Goal: Information Seeking & Learning: Check status

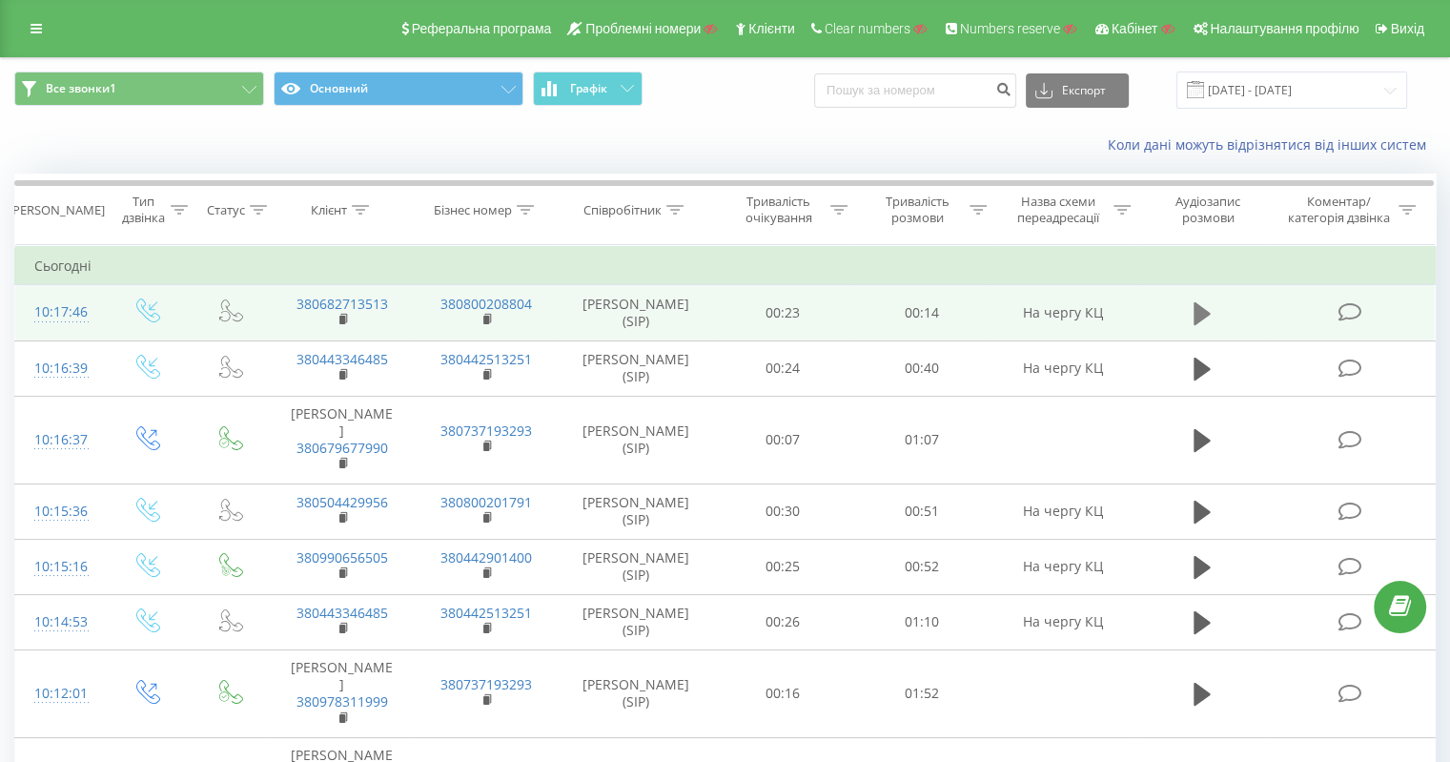
click at [1205, 319] on icon at bounding box center [1202, 313] width 17 height 27
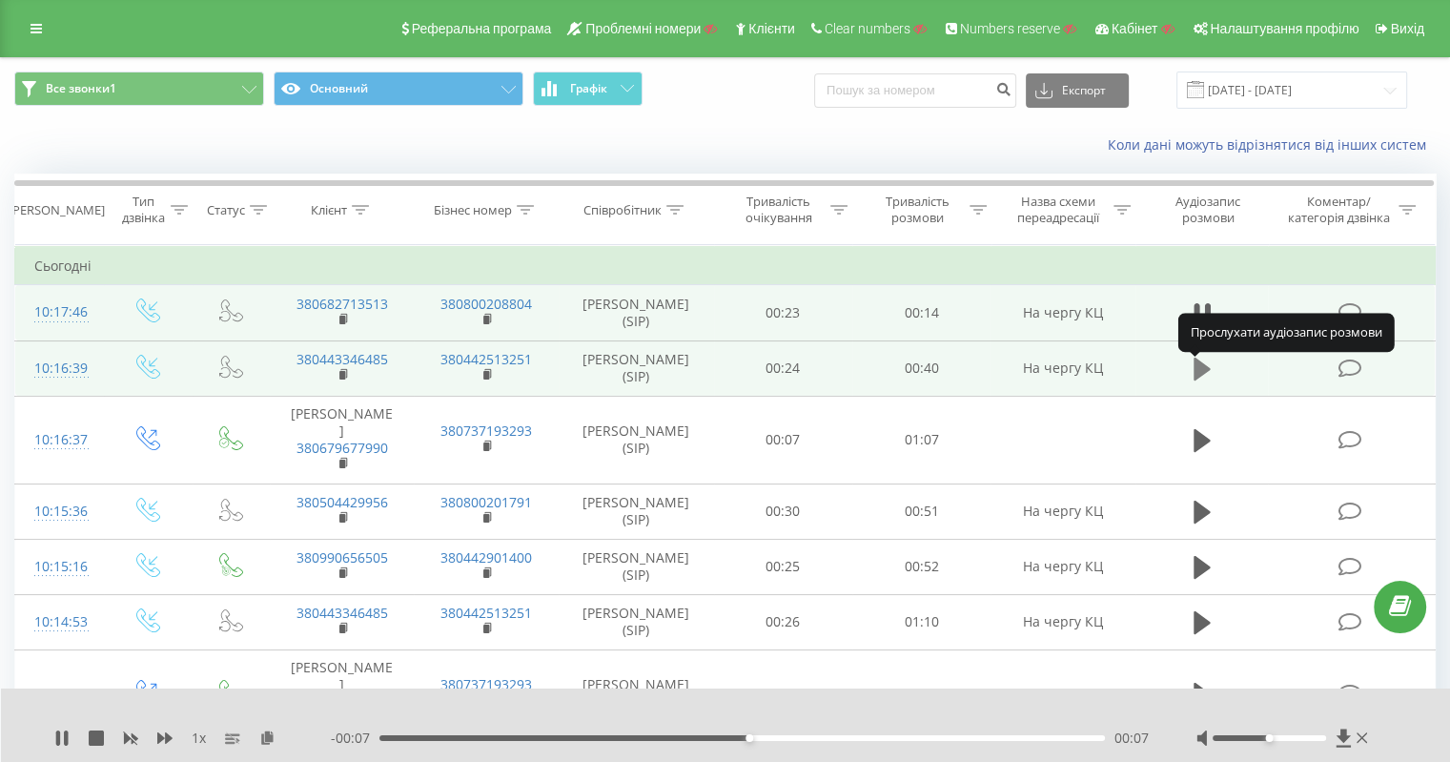
click at [1197, 372] on icon at bounding box center [1202, 368] width 17 height 23
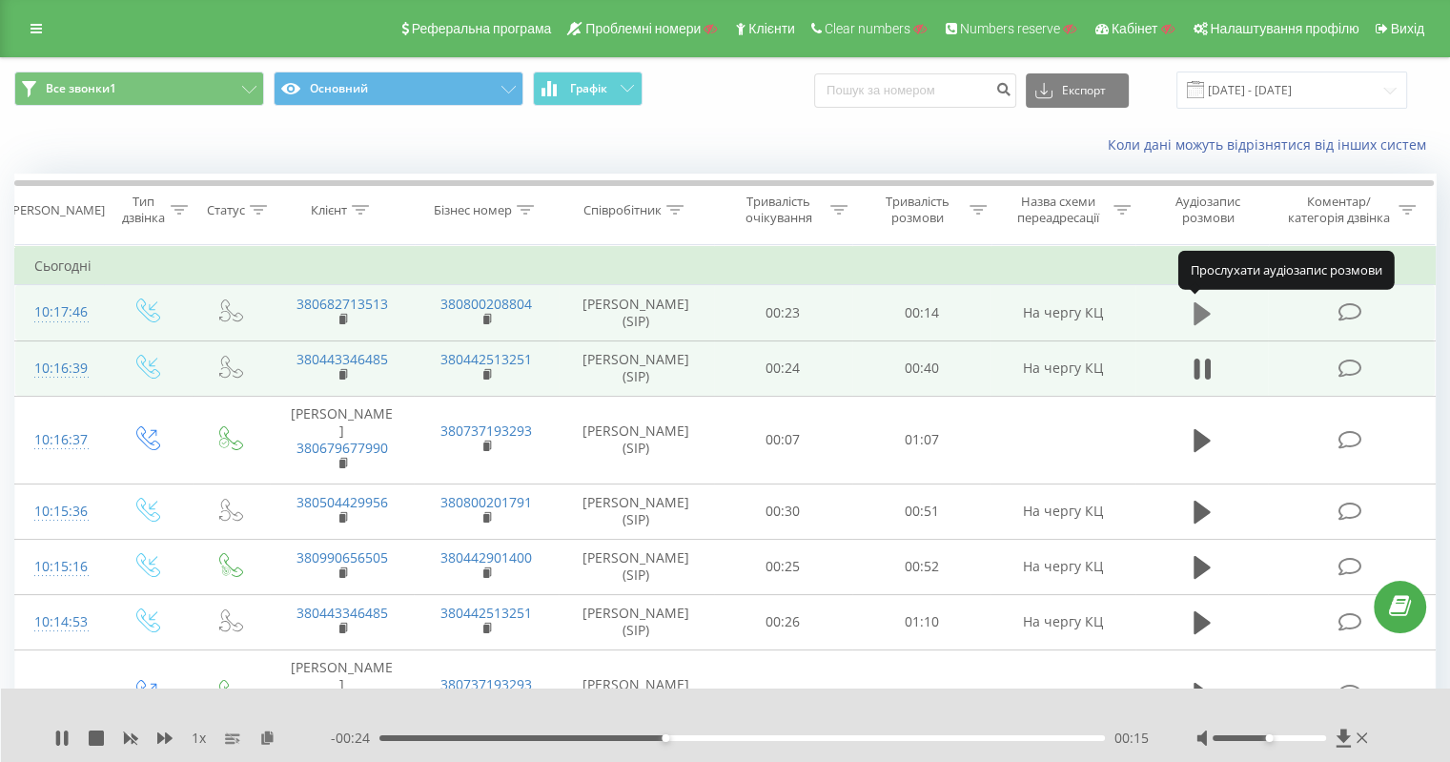
click at [1204, 309] on icon at bounding box center [1202, 313] width 17 height 23
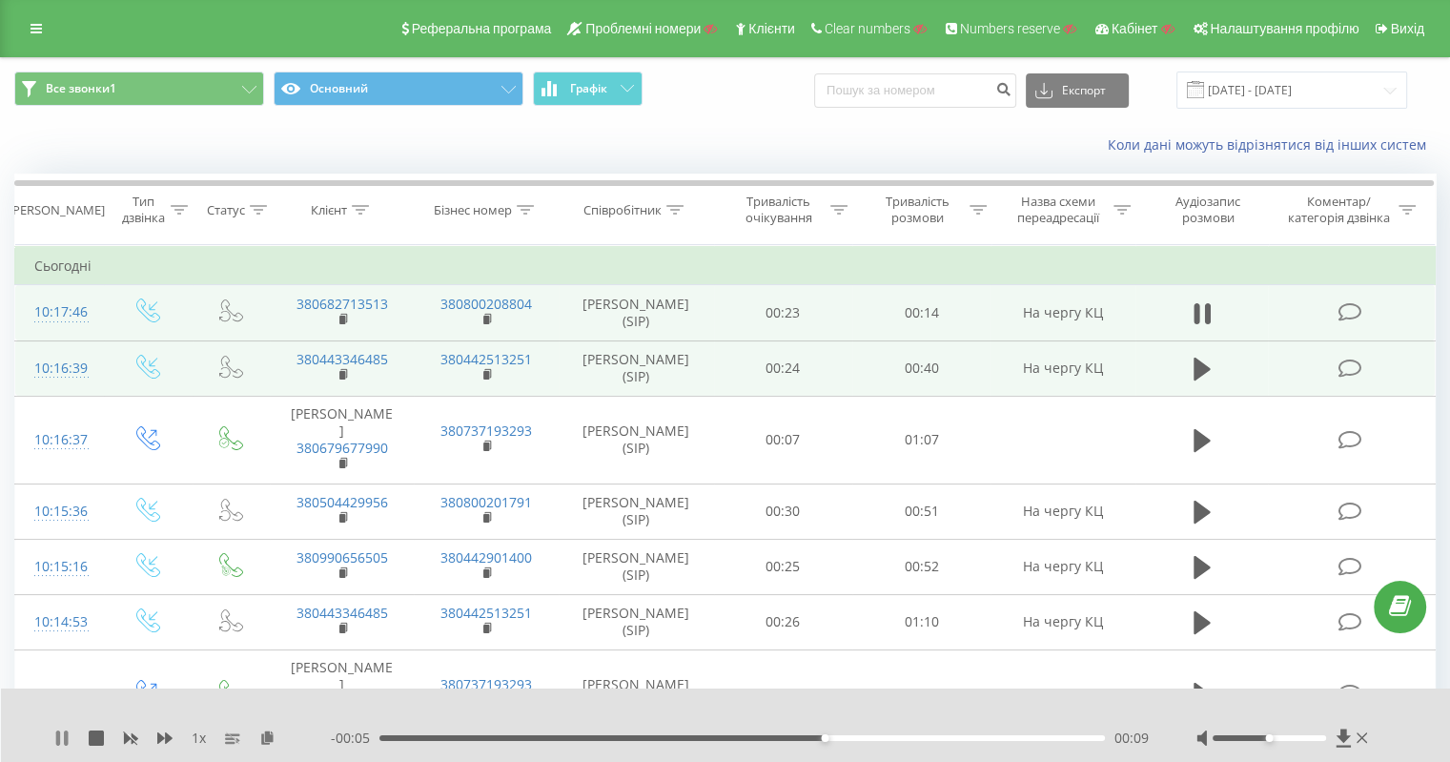
click at [68, 740] on icon at bounding box center [66, 737] width 4 height 15
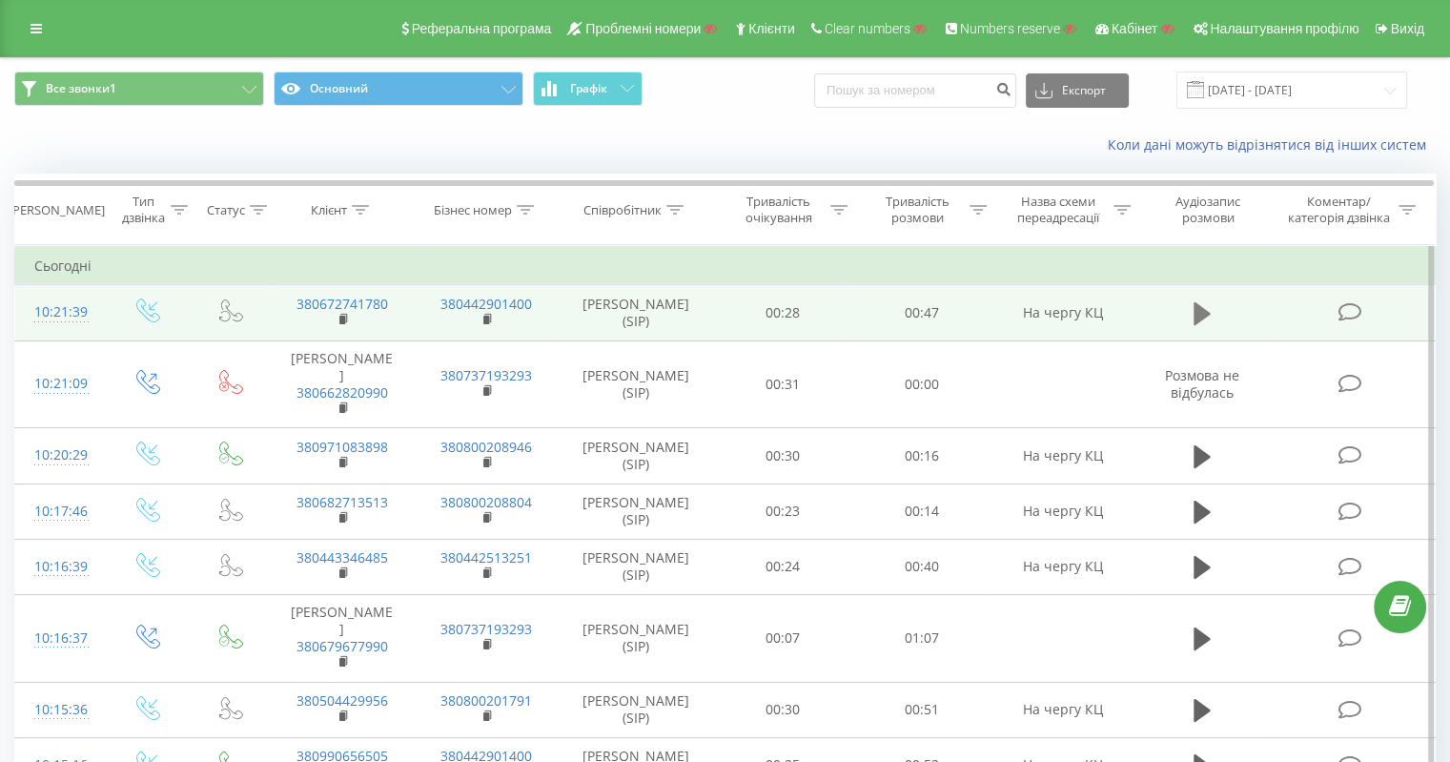
click at [1191, 309] on button at bounding box center [1202, 313] width 29 height 29
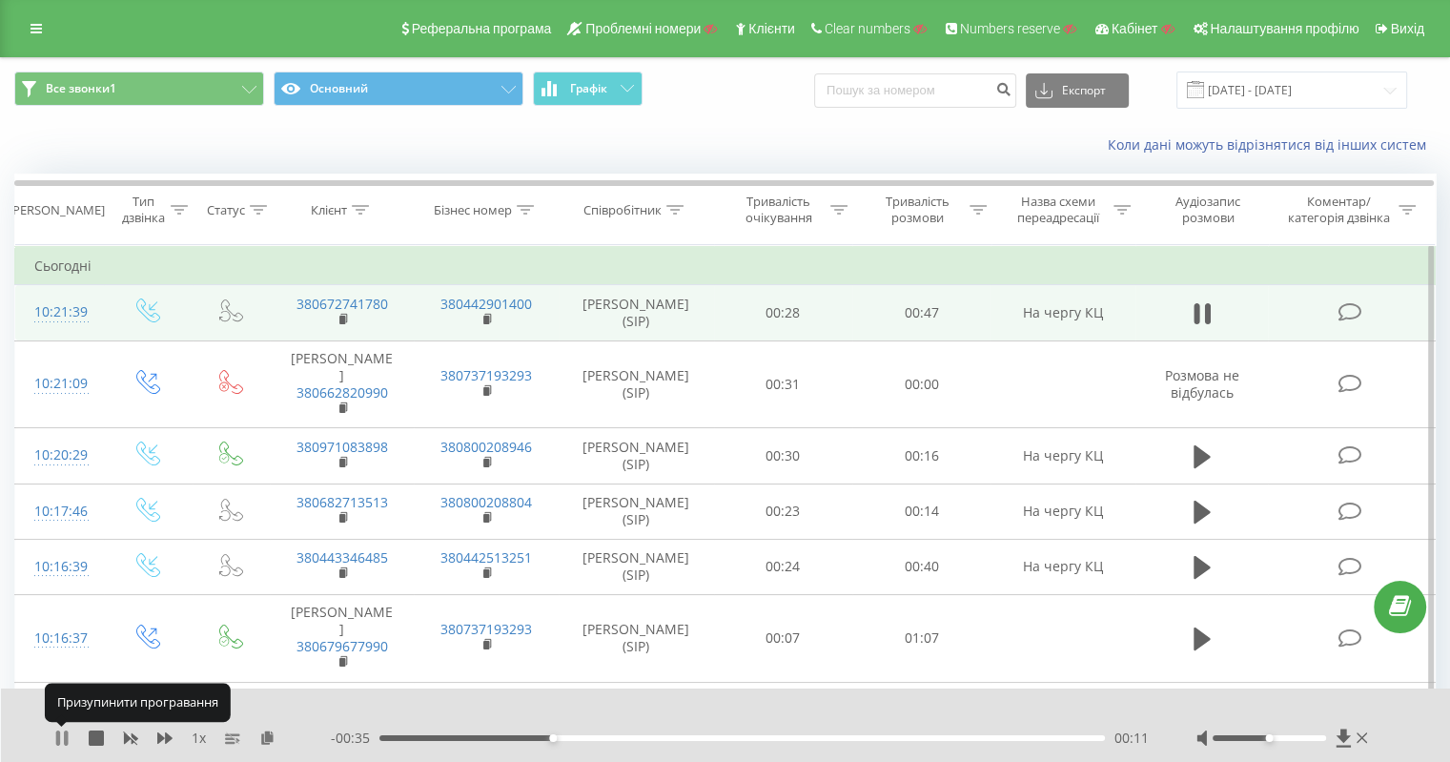
click at [67, 736] on icon at bounding box center [66, 737] width 4 height 15
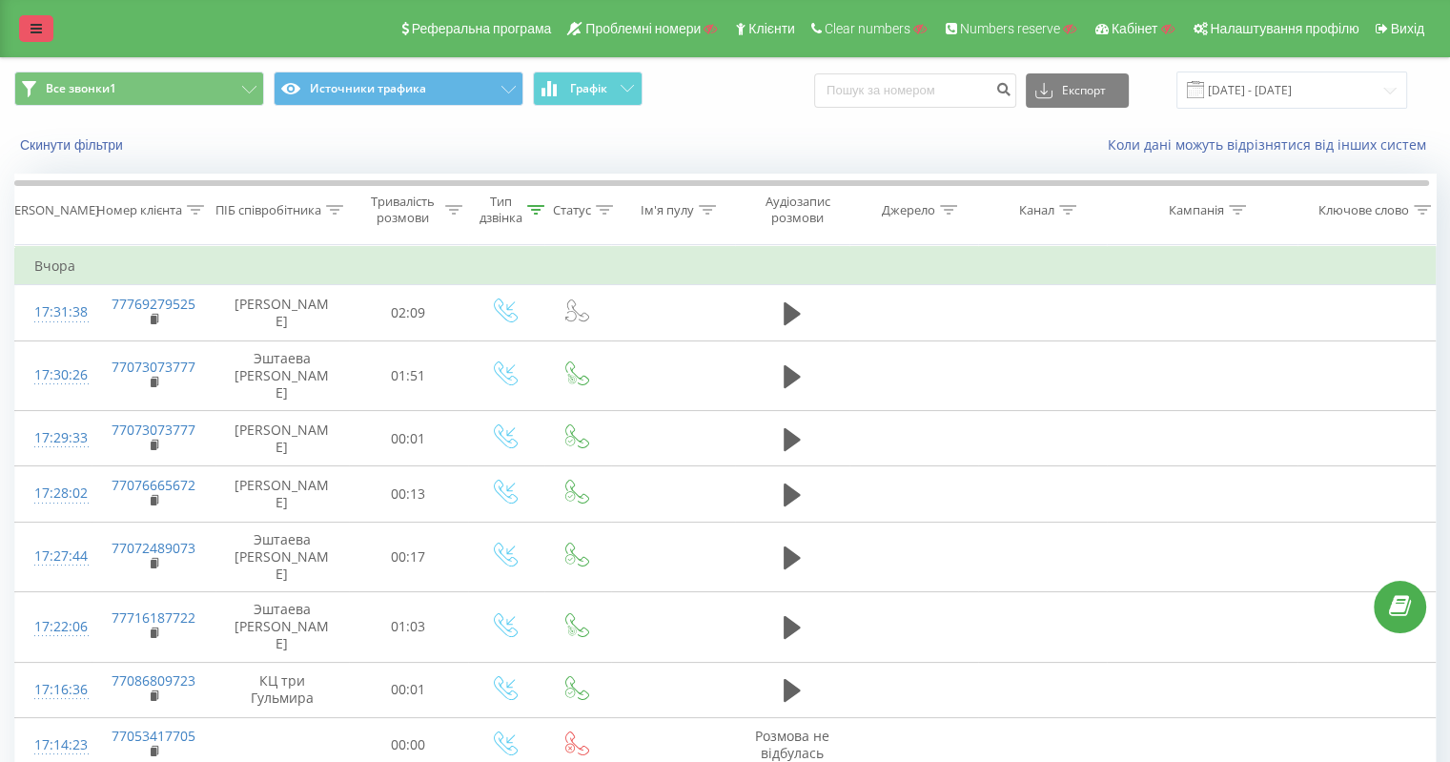
click at [31, 25] on icon at bounding box center [36, 28] width 11 height 13
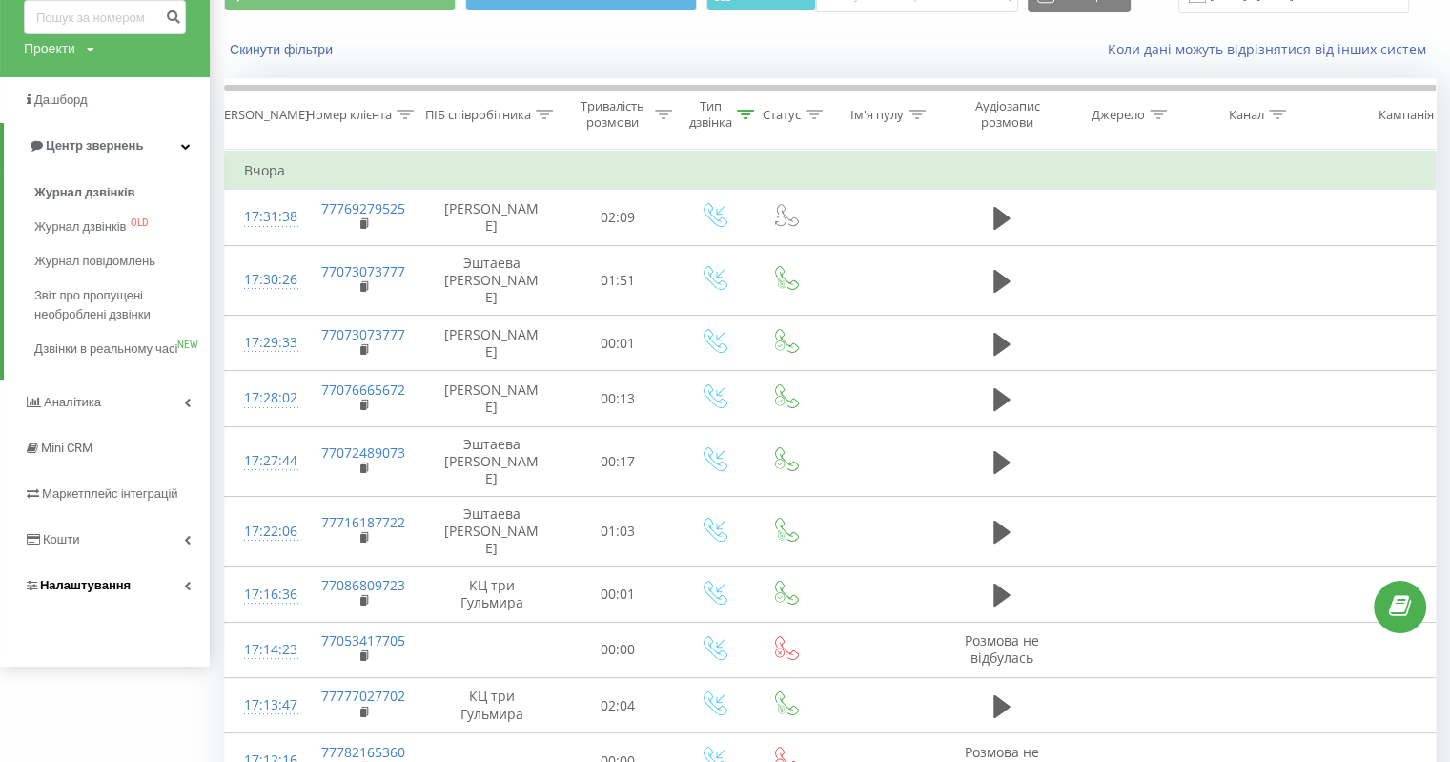
click at [88, 592] on span "Налаштування" at bounding box center [85, 585] width 91 height 14
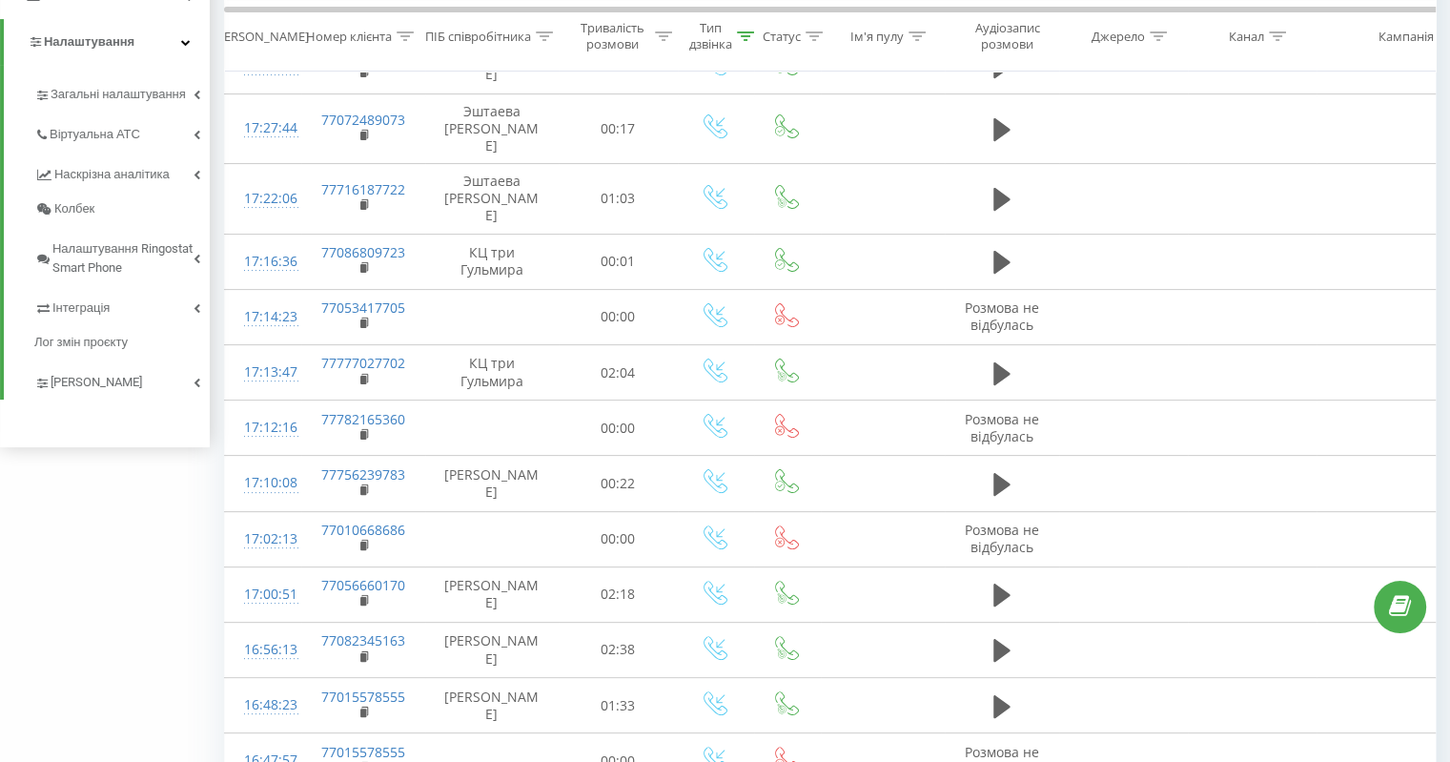
scroll to position [477, 0]
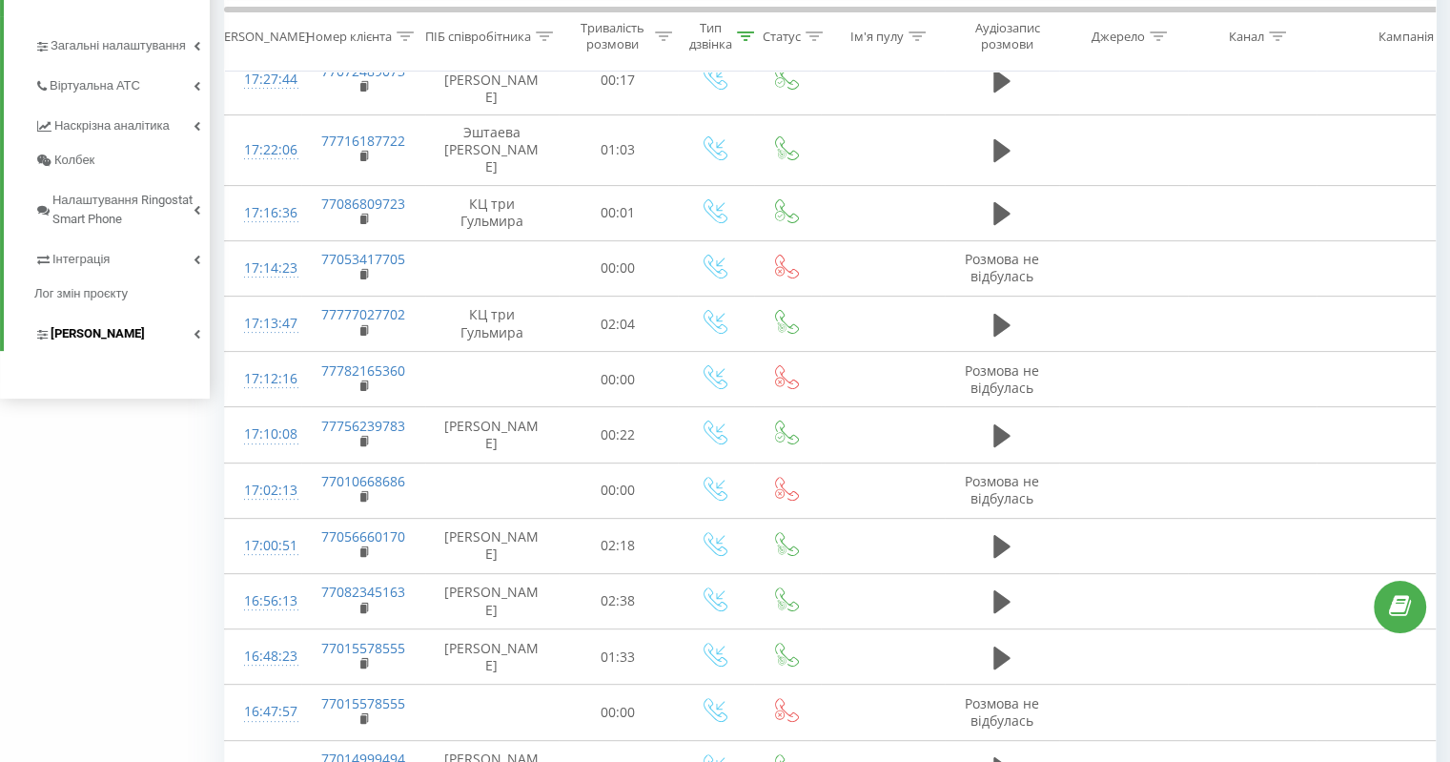
click at [89, 334] on span "[PERSON_NAME]" at bounding box center [98, 333] width 94 height 19
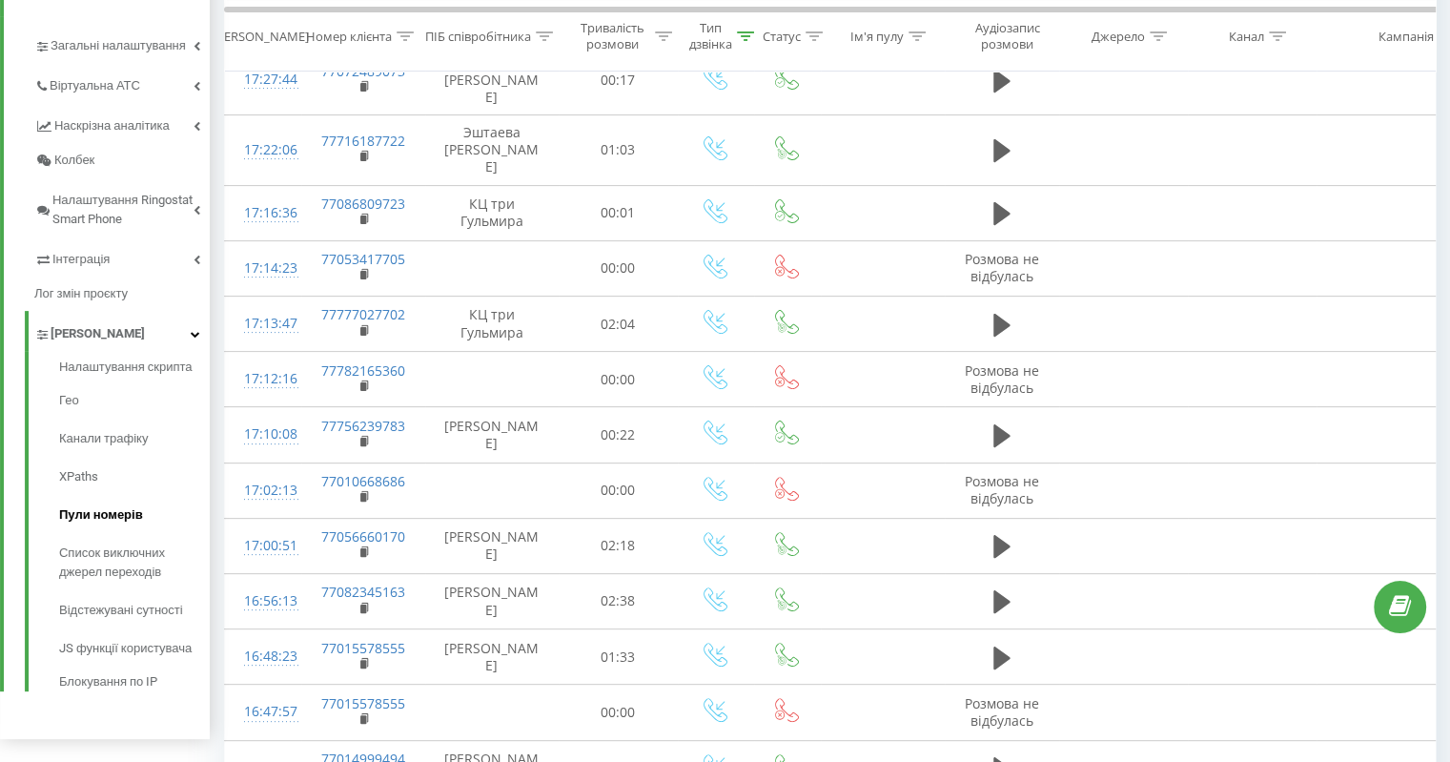
click at [109, 510] on span "Пули номерів" at bounding box center [101, 514] width 84 height 19
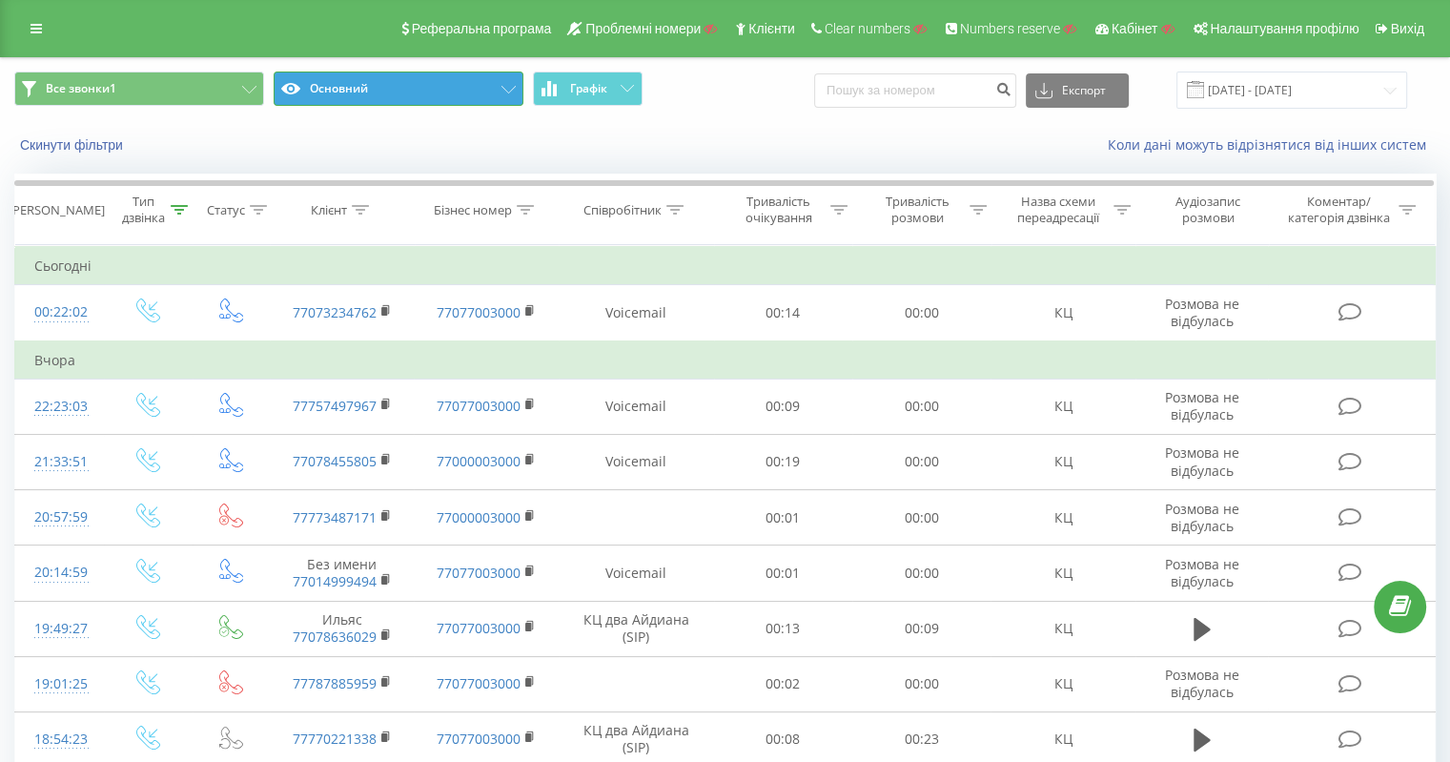
click at [366, 82] on button "Основний" at bounding box center [399, 88] width 250 height 34
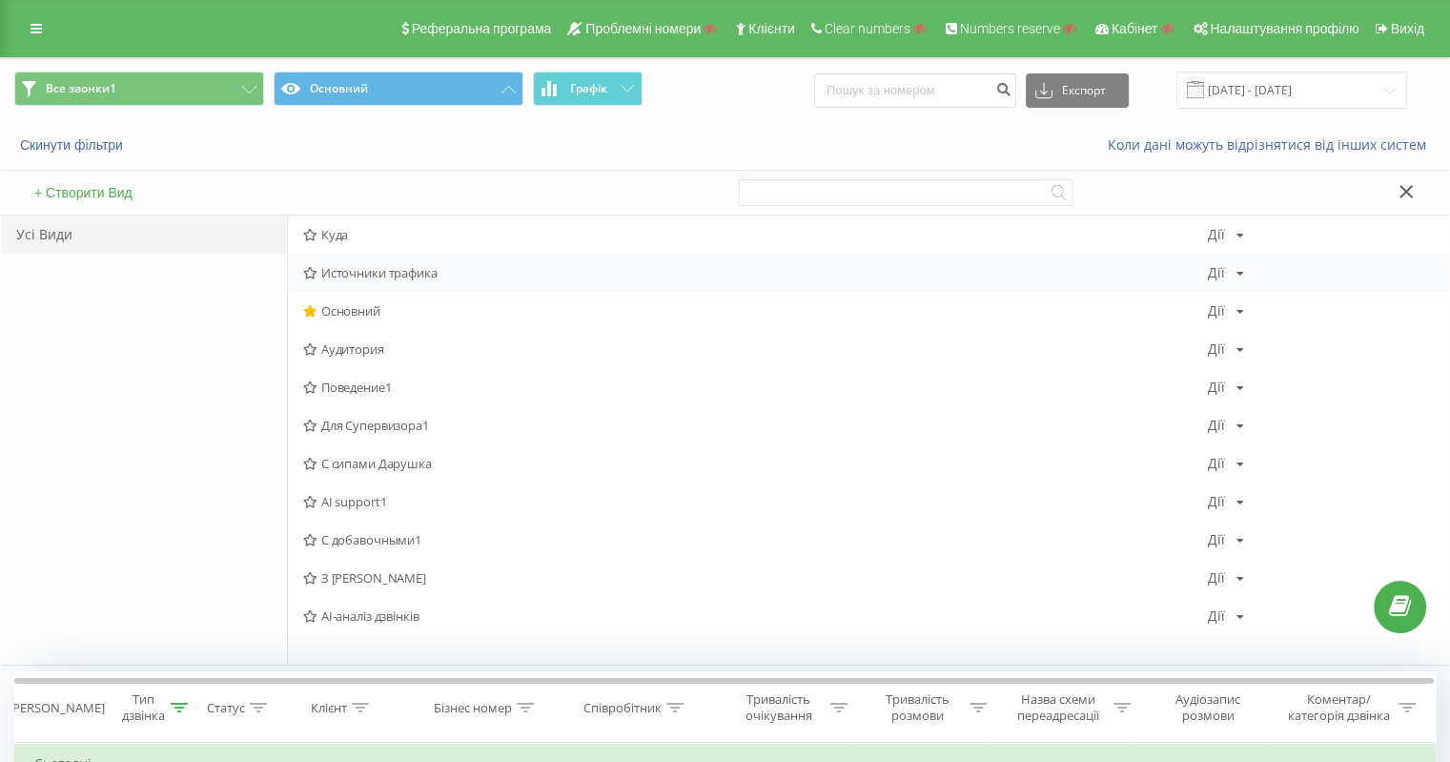
click at [404, 277] on span "Источники трафика" at bounding box center [755, 272] width 905 height 13
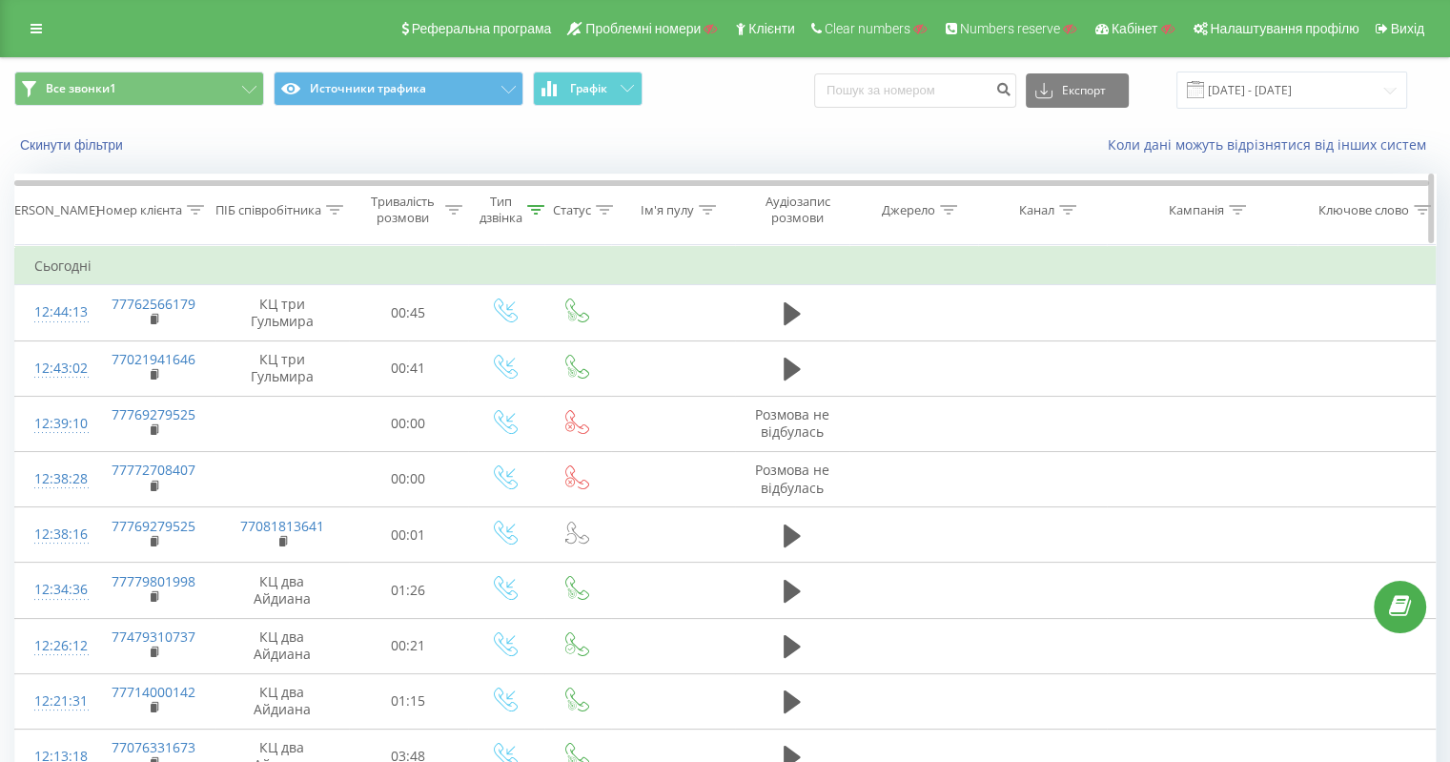
click at [706, 205] on icon at bounding box center [707, 210] width 17 height 10
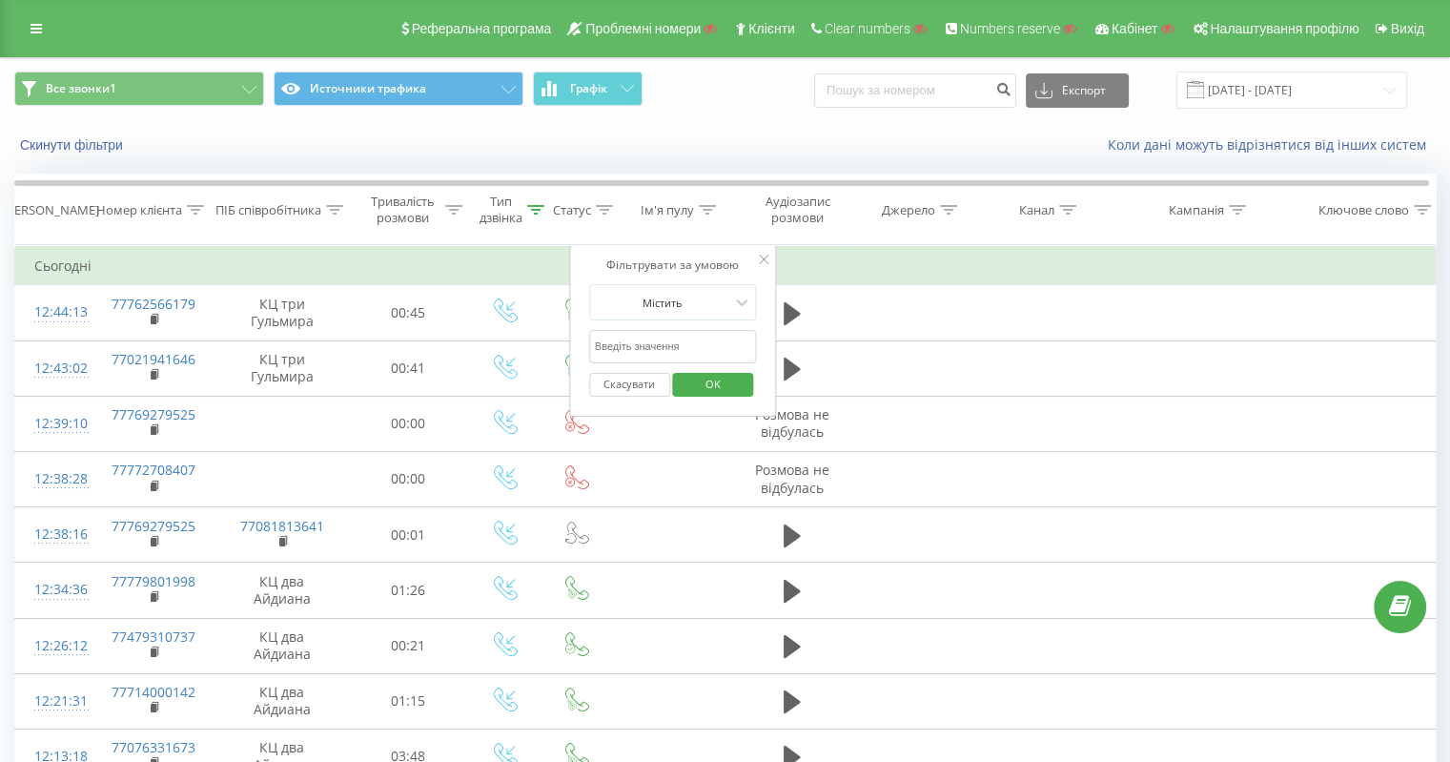
click at [684, 335] on input "text" at bounding box center [673, 346] width 168 height 33
paste input "Все переходы"
type input "Все переходы"
click at [705, 383] on span "OK" at bounding box center [712, 384] width 53 height 30
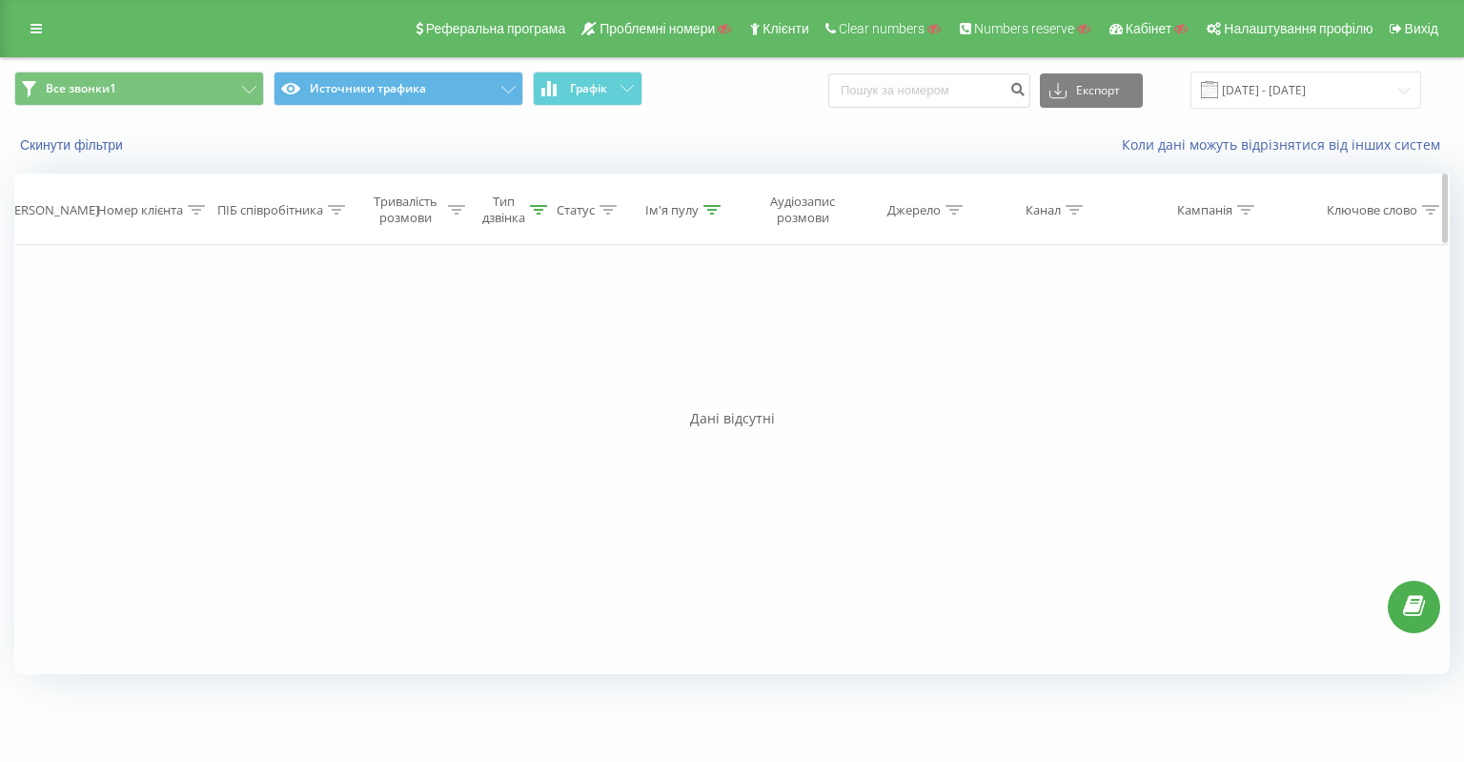
click at [711, 202] on div at bounding box center [712, 210] width 17 height 16
click at [620, 385] on button "Скасувати" at bounding box center [633, 385] width 81 height 24
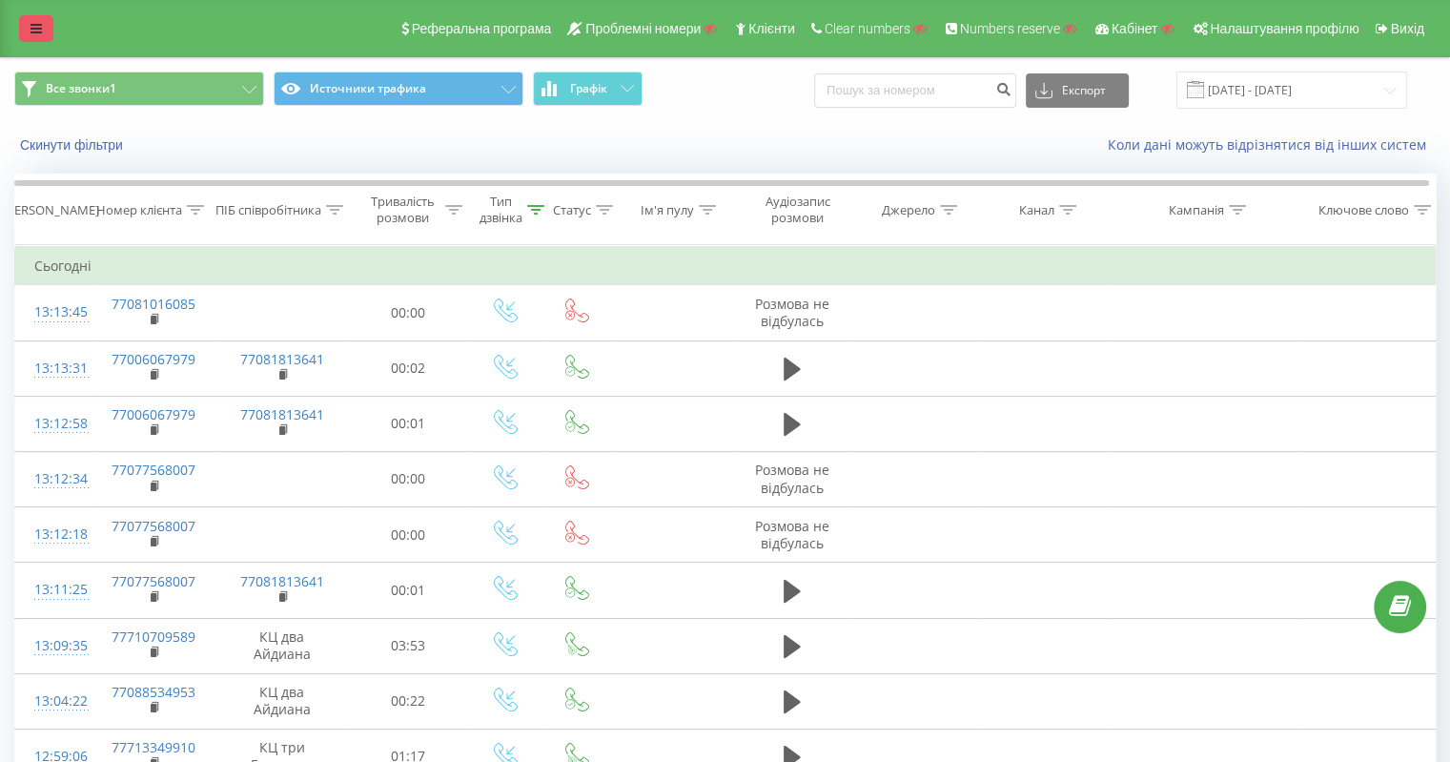
click at [36, 30] on icon at bounding box center [36, 28] width 11 height 13
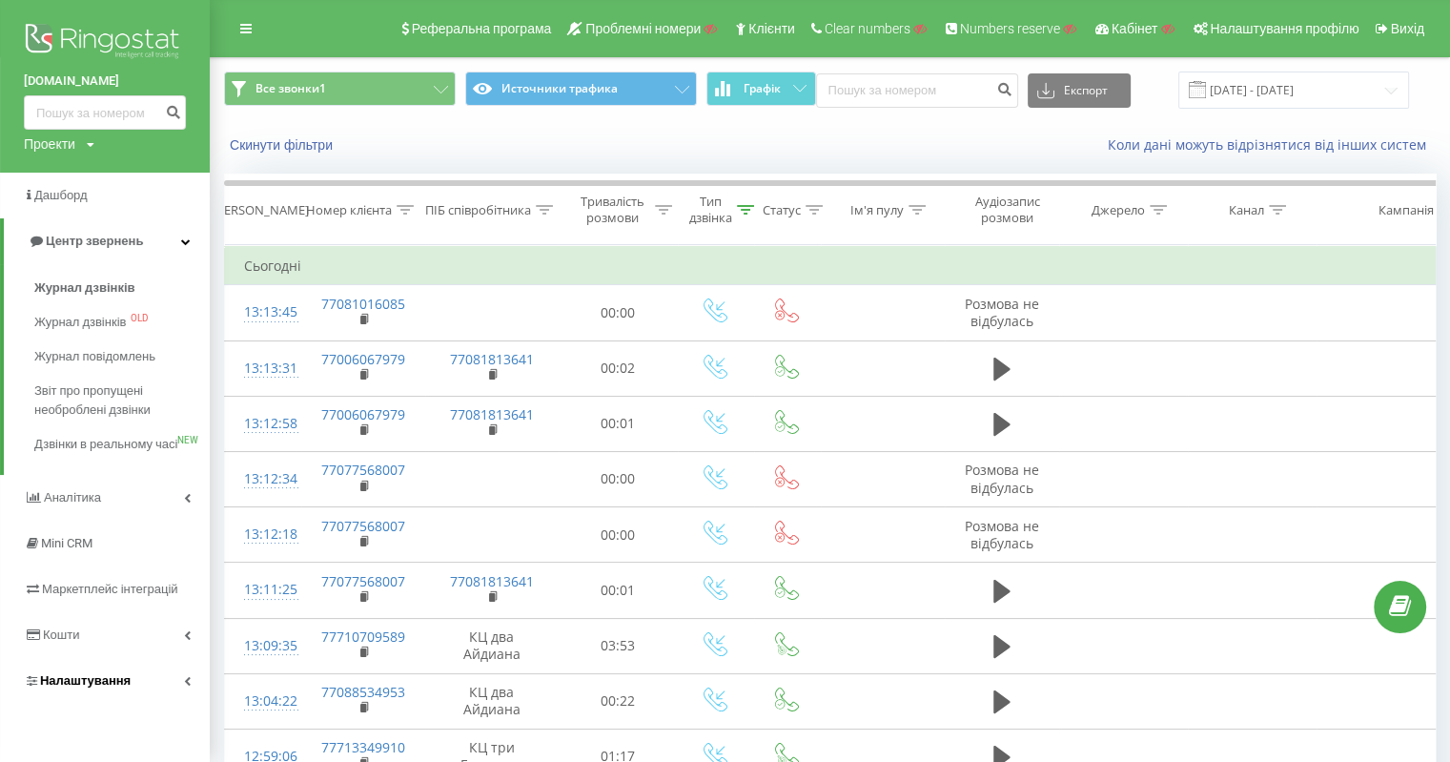
click at [97, 687] on span "Налаштування" at bounding box center [85, 680] width 91 height 14
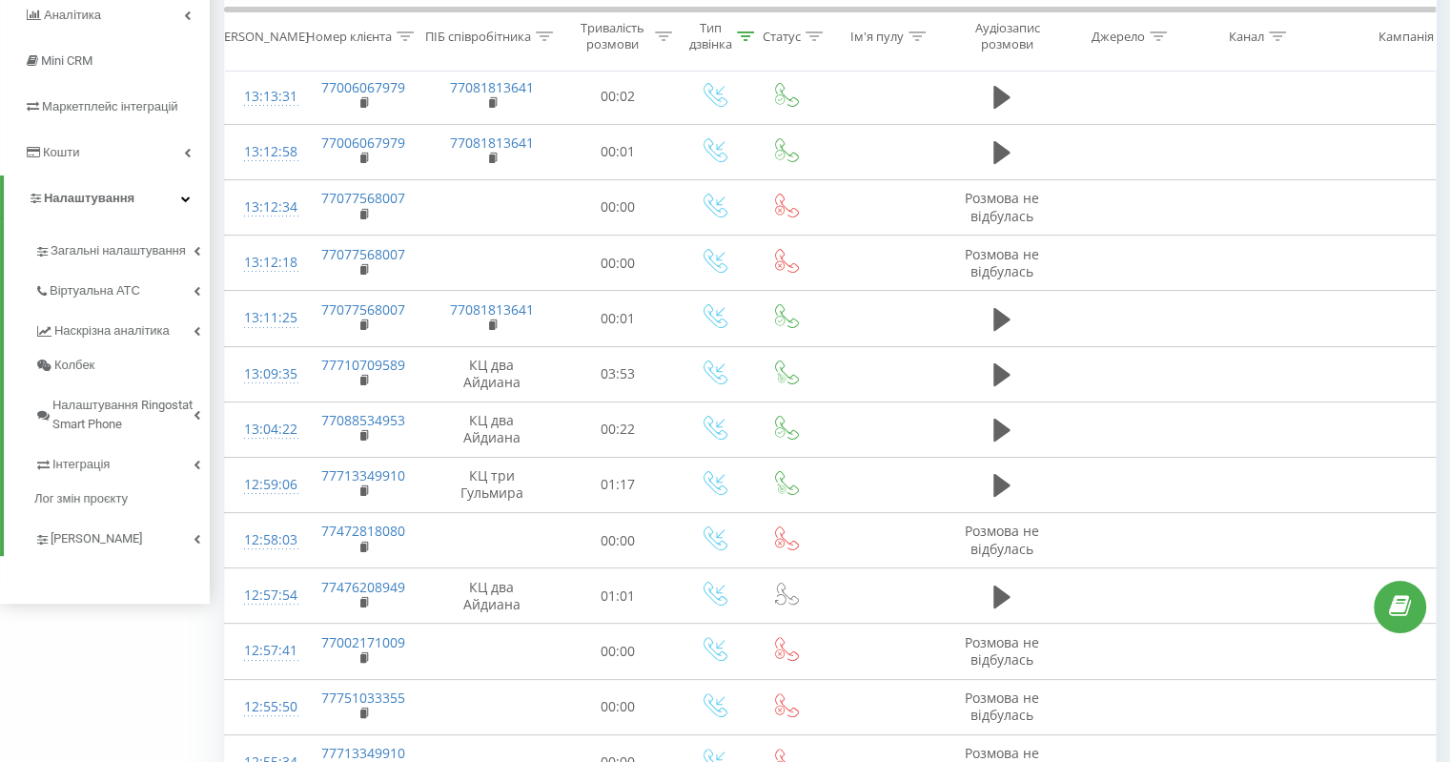
scroll to position [477, 0]
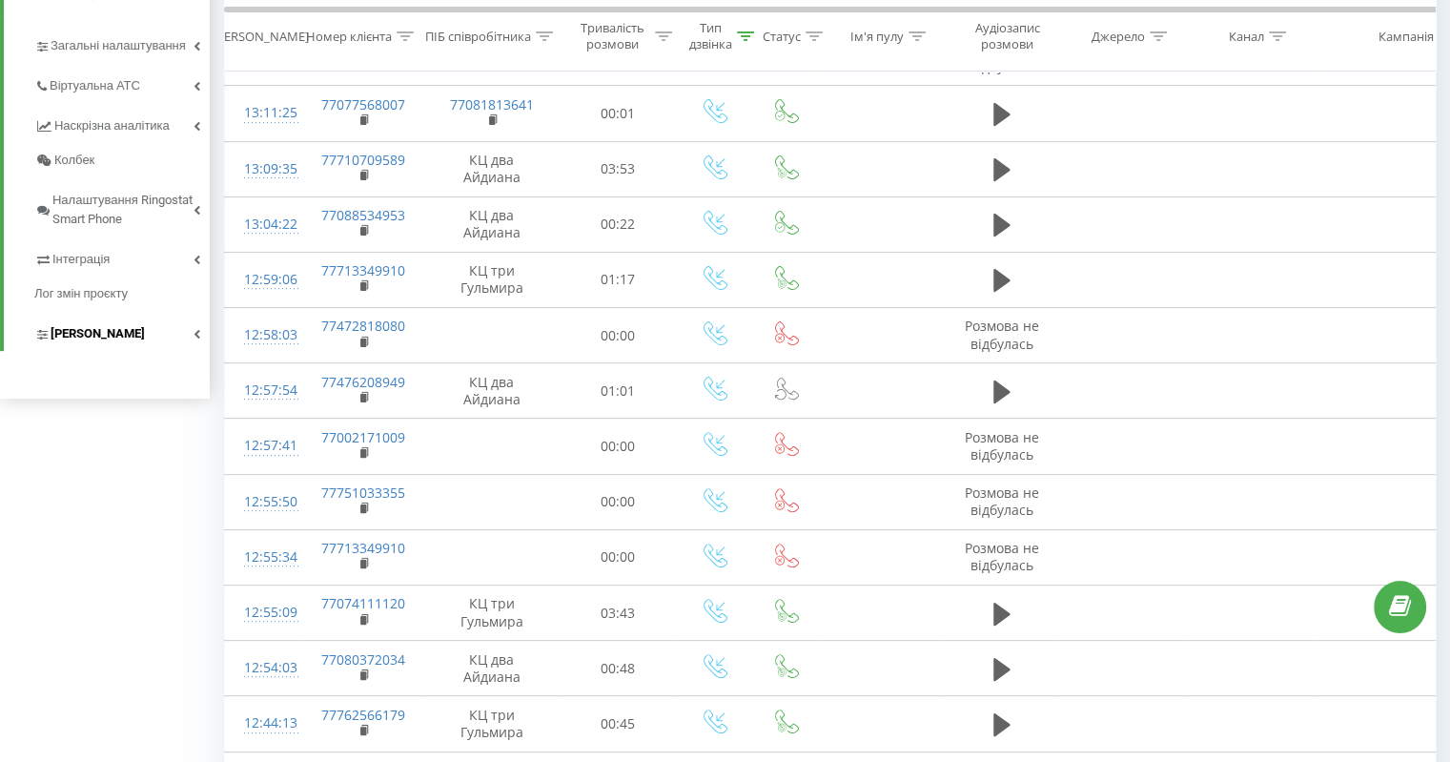
click at [110, 337] on span "[PERSON_NAME]" at bounding box center [98, 333] width 94 height 19
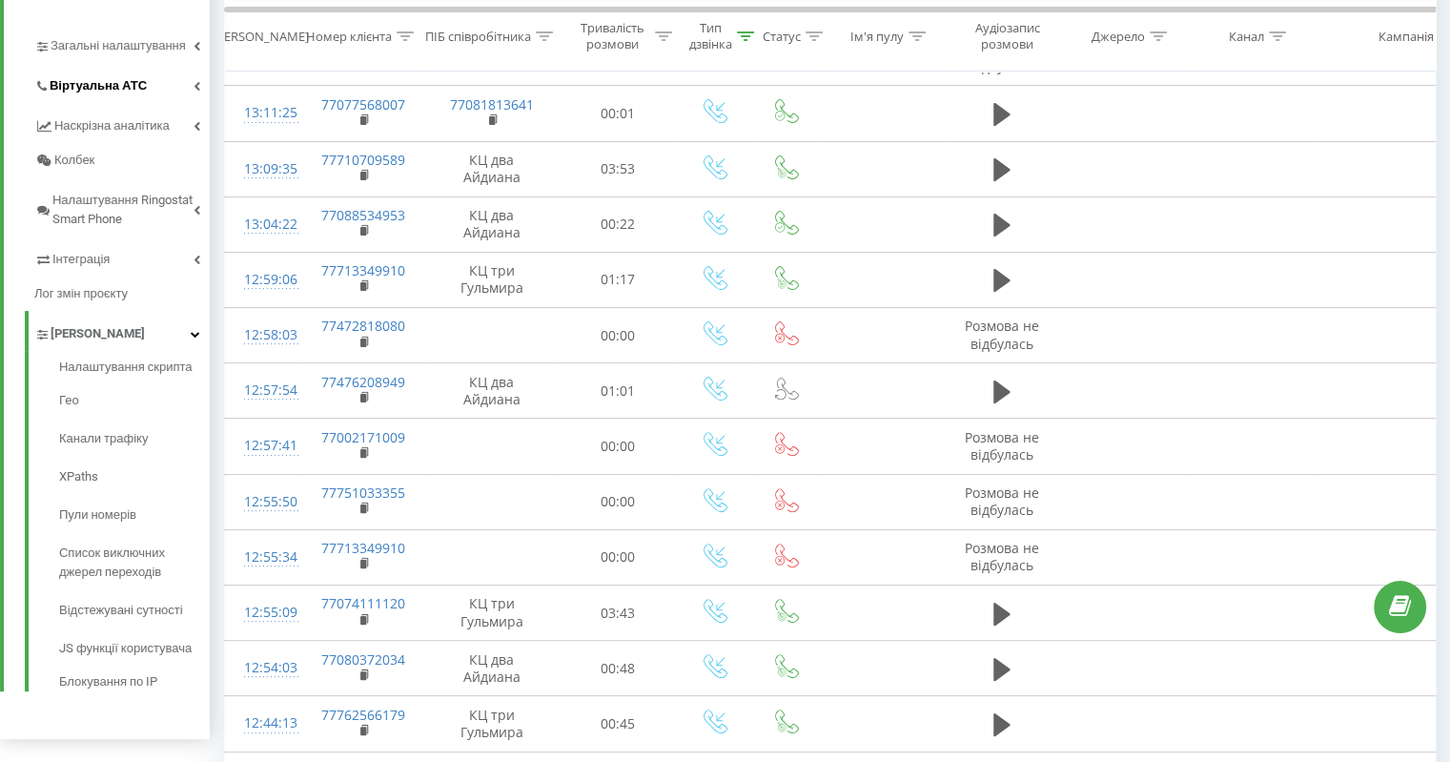
click at [139, 94] on span "Віртуальна АТС" at bounding box center [98, 85] width 97 height 19
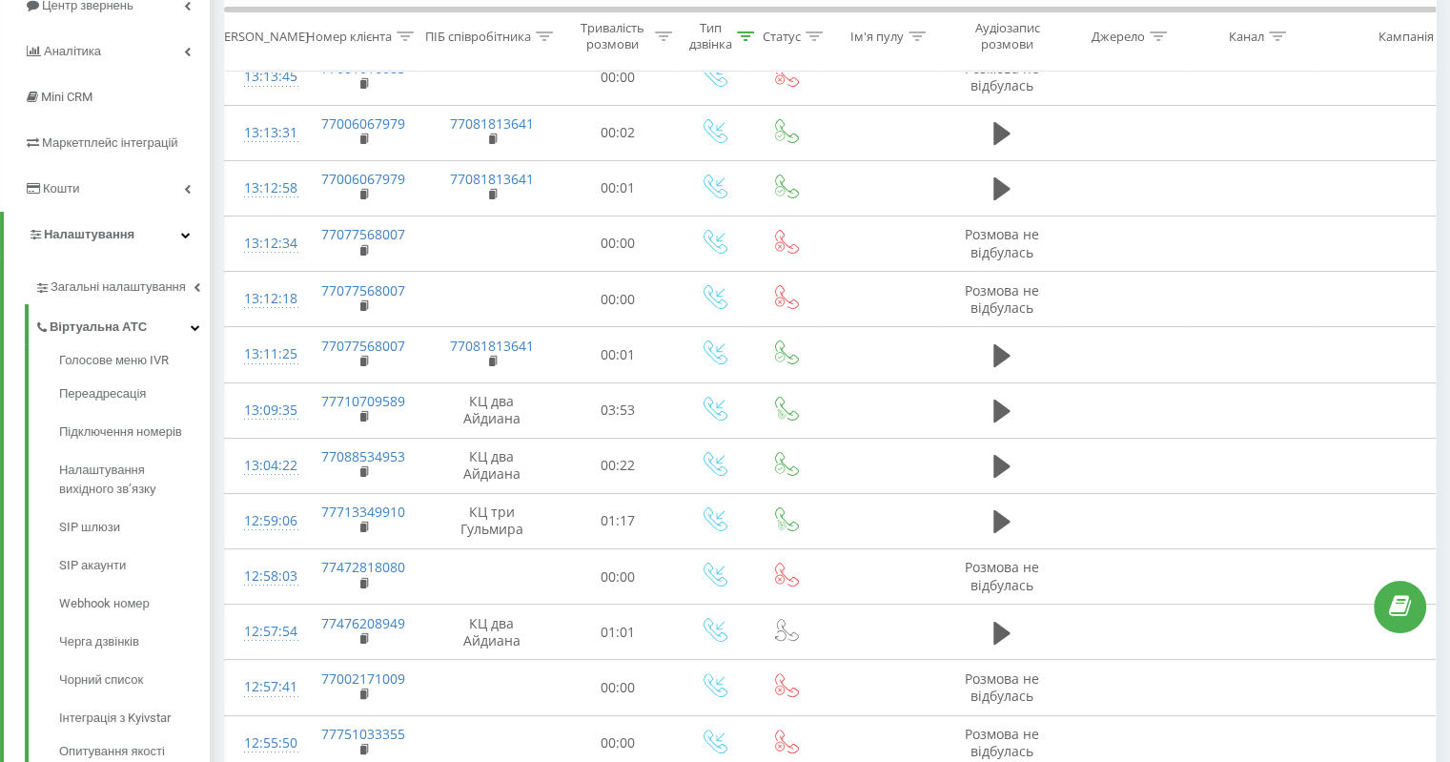
scroll to position [0, 0]
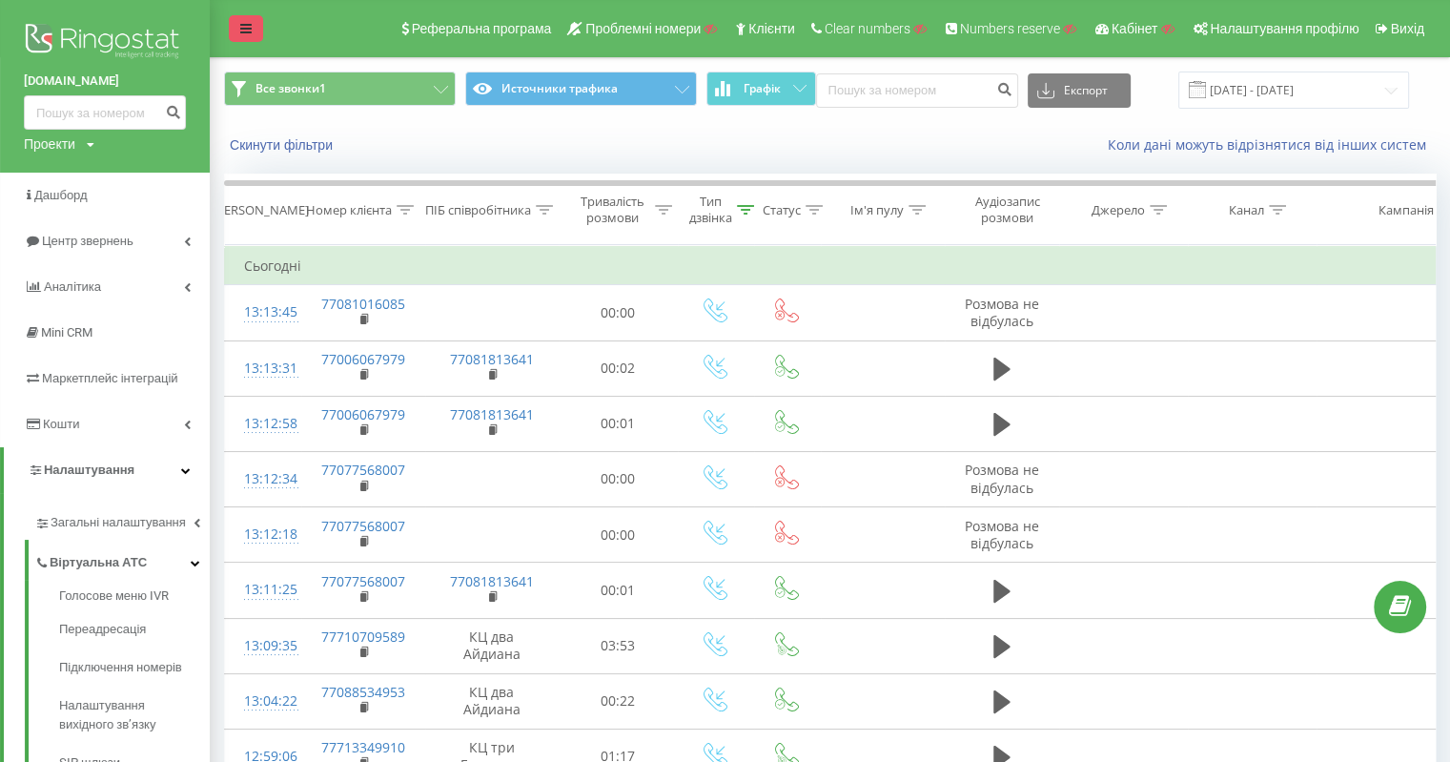
click at [256, 31] on link at bounding box center [246, 28] width 34 height 27
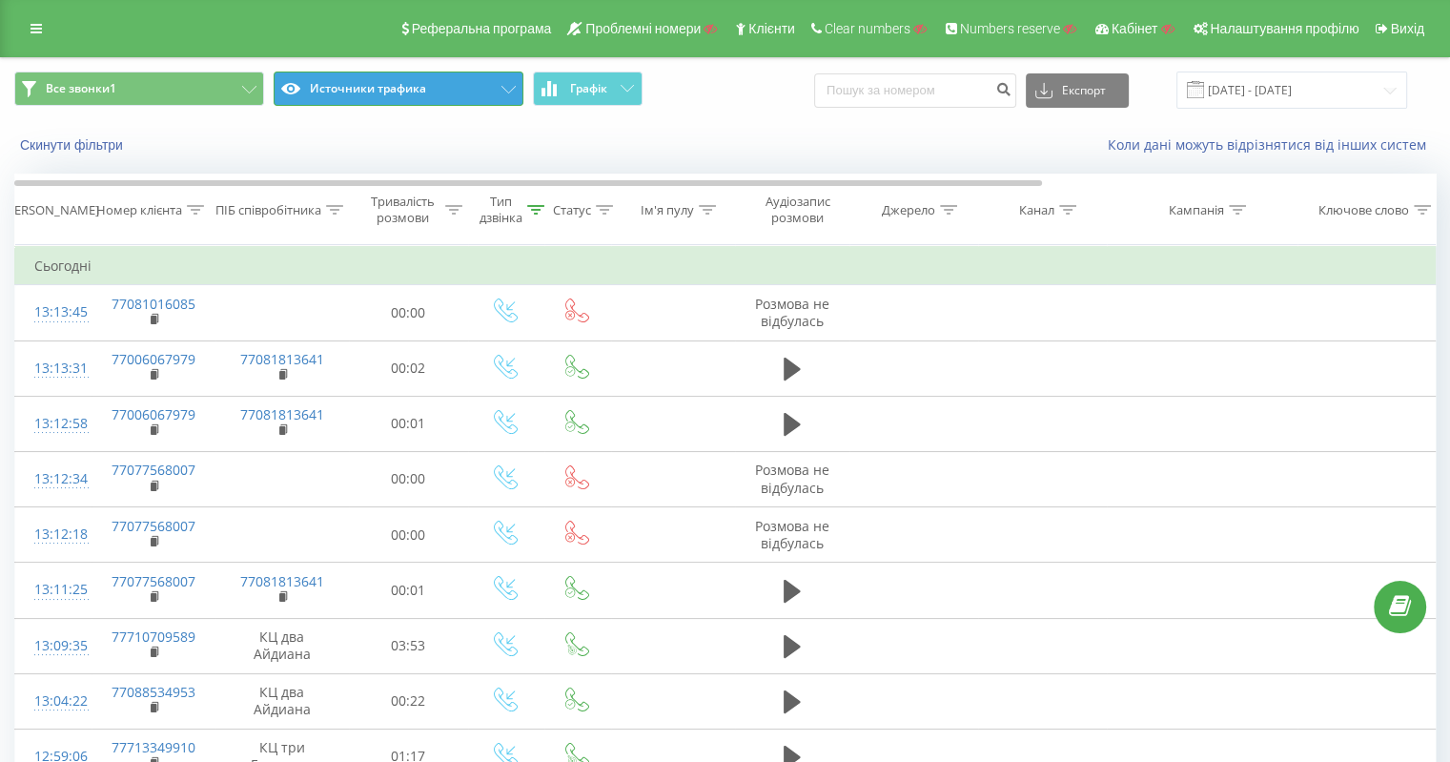
click at [457, 87] on button "Источники трафика" at bounding box center [399, 88] width 250 height 34
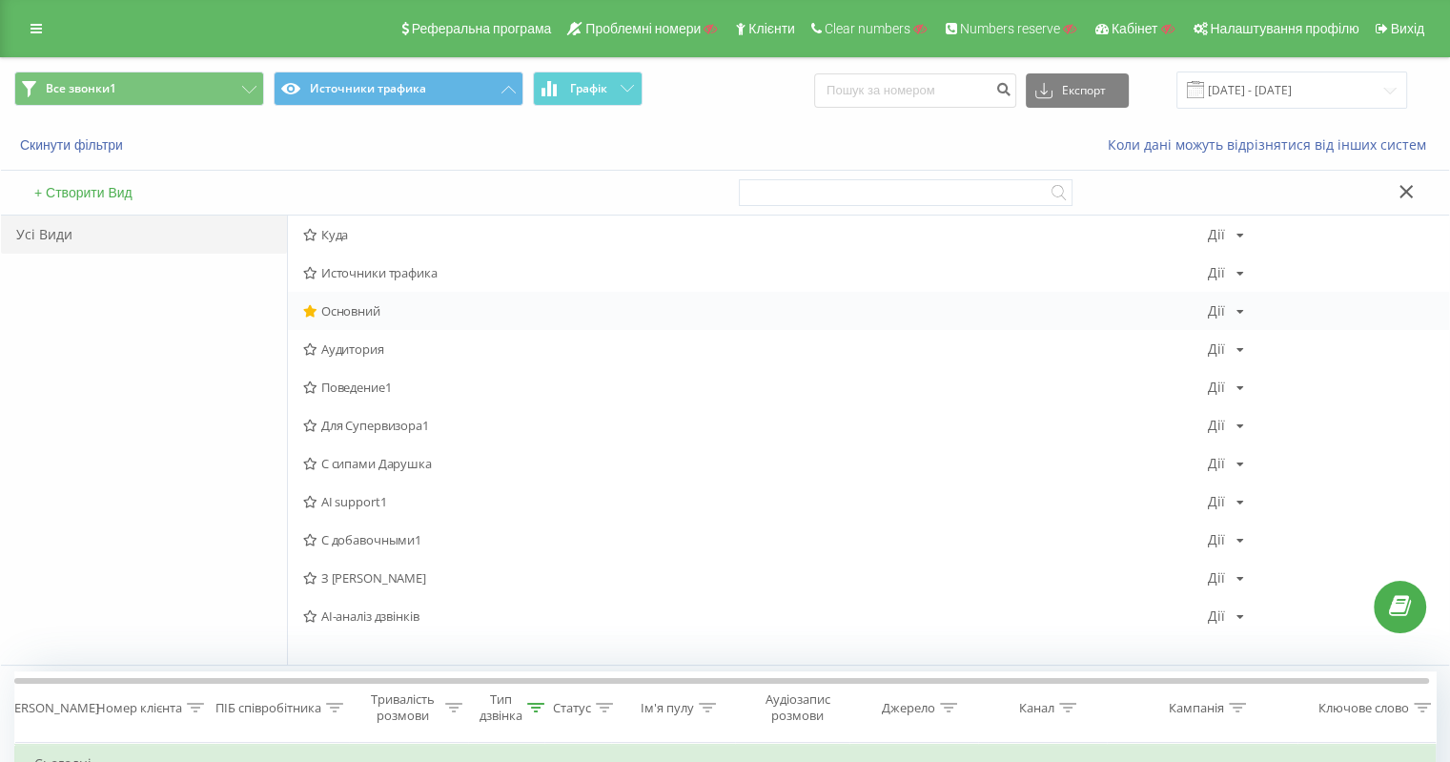
click at [355, 305] on span "Основний" at bounding box center [755, 310] width 905 height 13
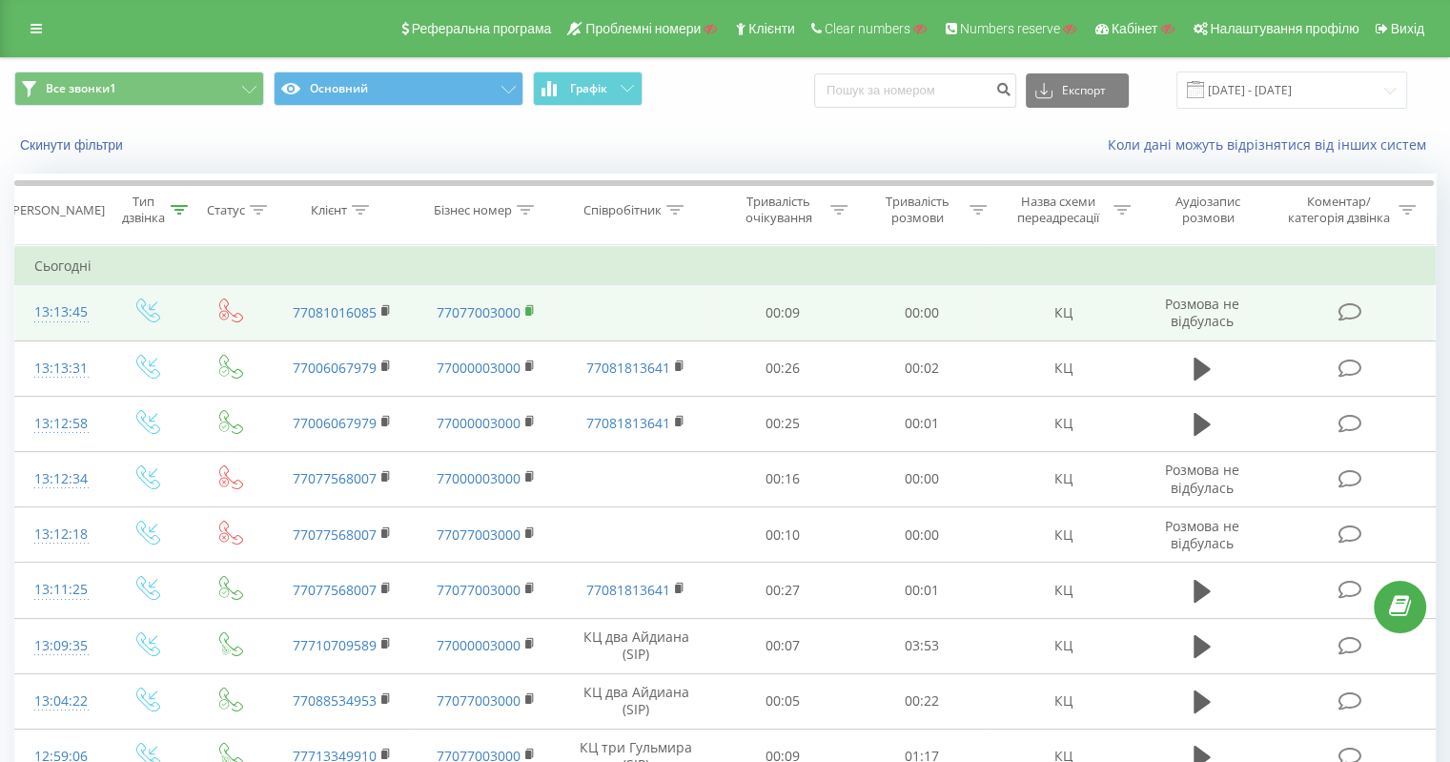
click at [526, 307] on rect at bounding box center [528, 311] width 6 height 9
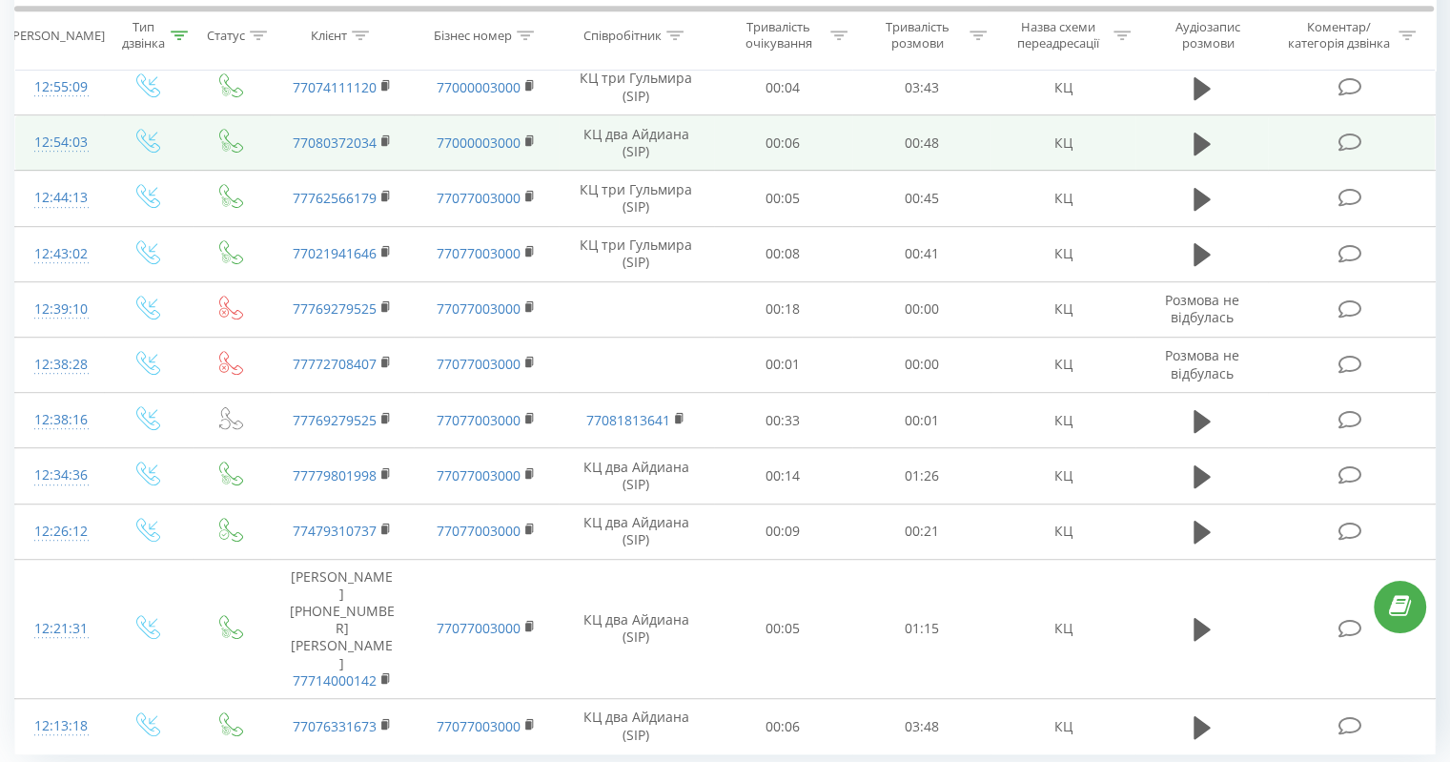
scroll to position [1026, 0]
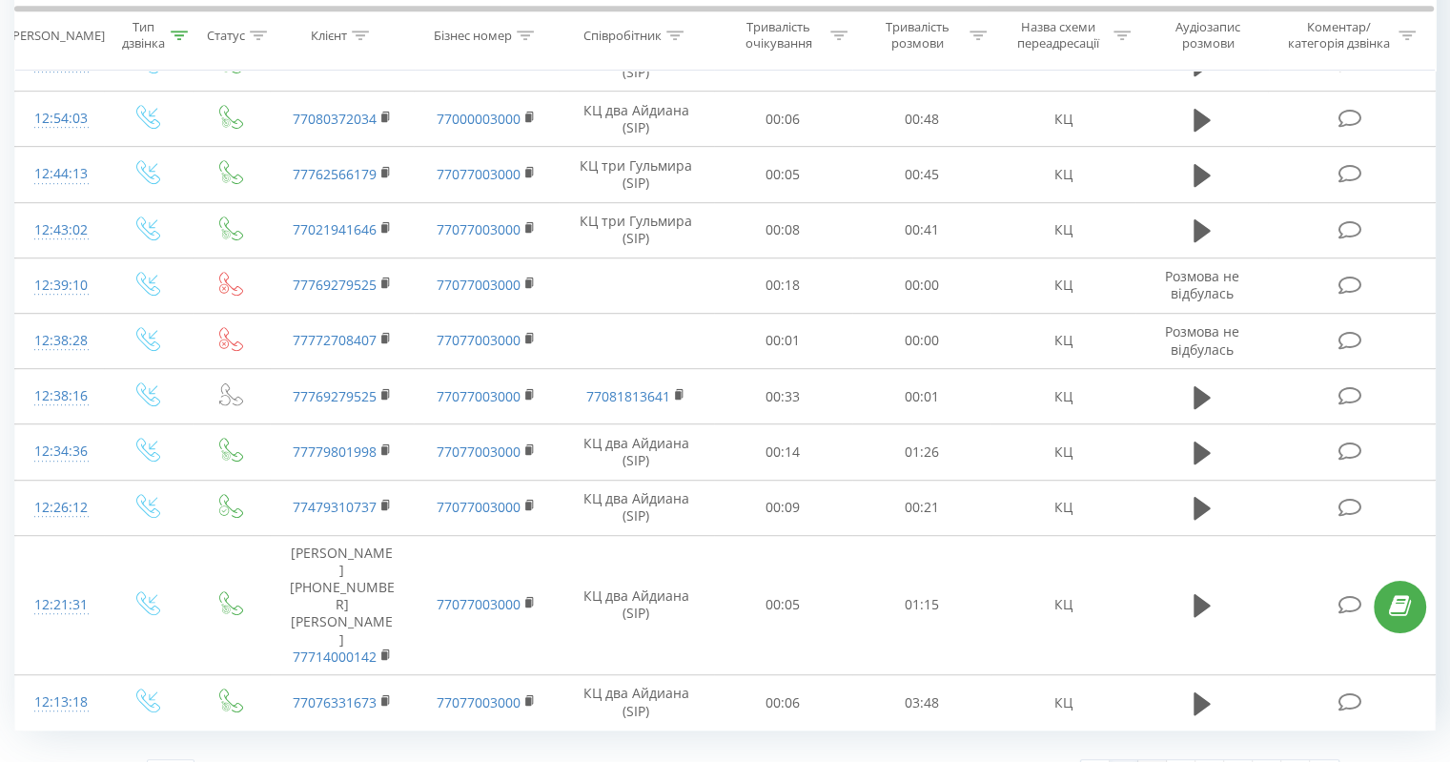
click at [1159, 760] on link "2" at bounding box center [1152, 773] width 29 height 27
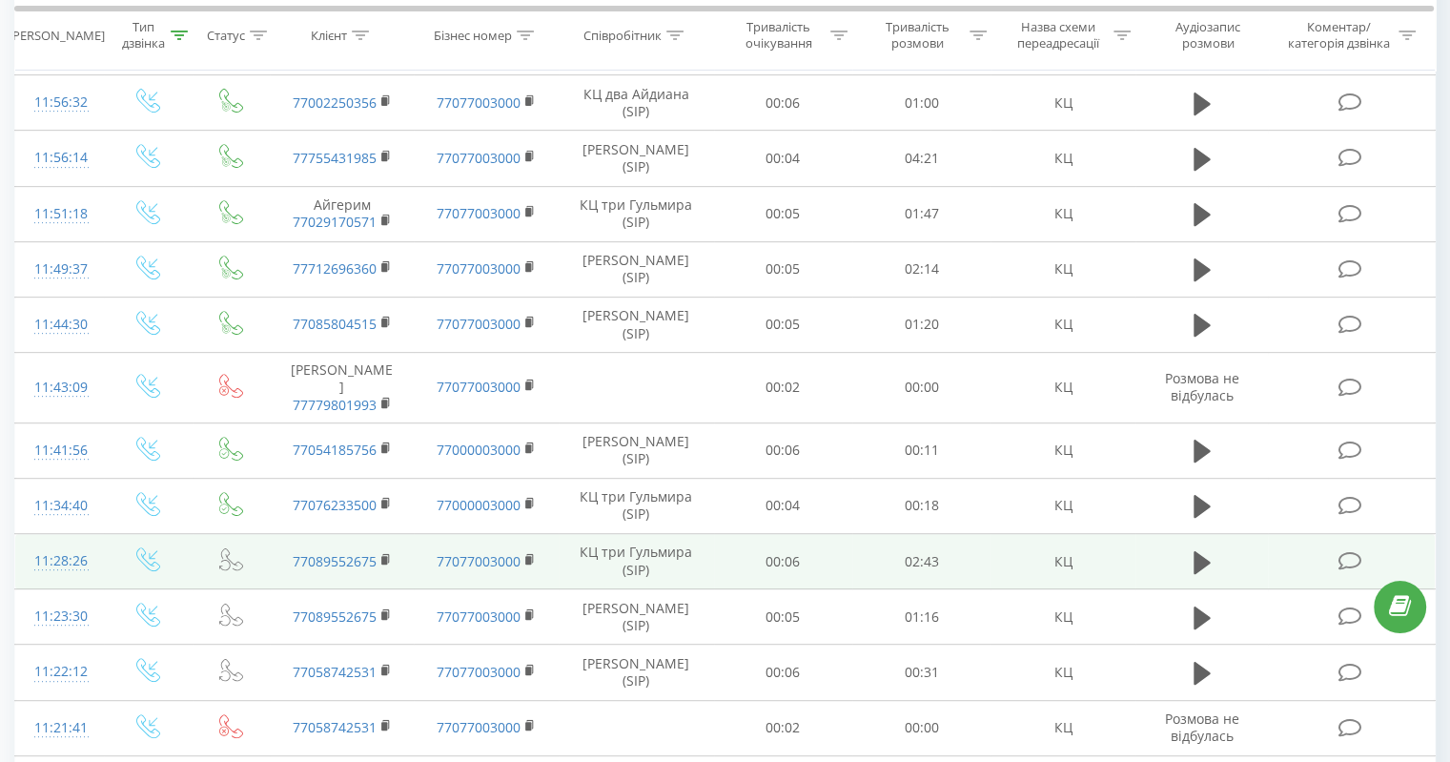
scroll to position [1026, 0]
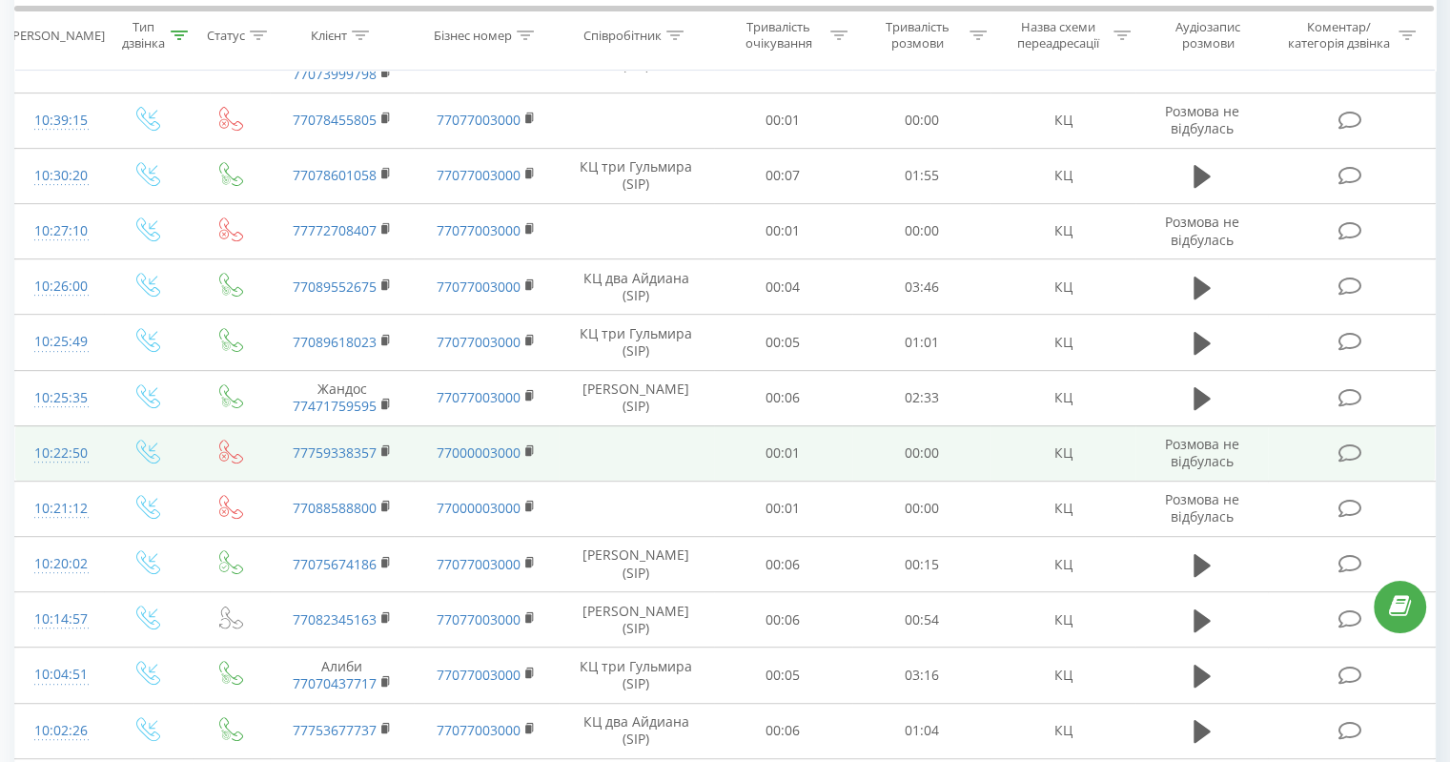
scroll to position [793, 0]
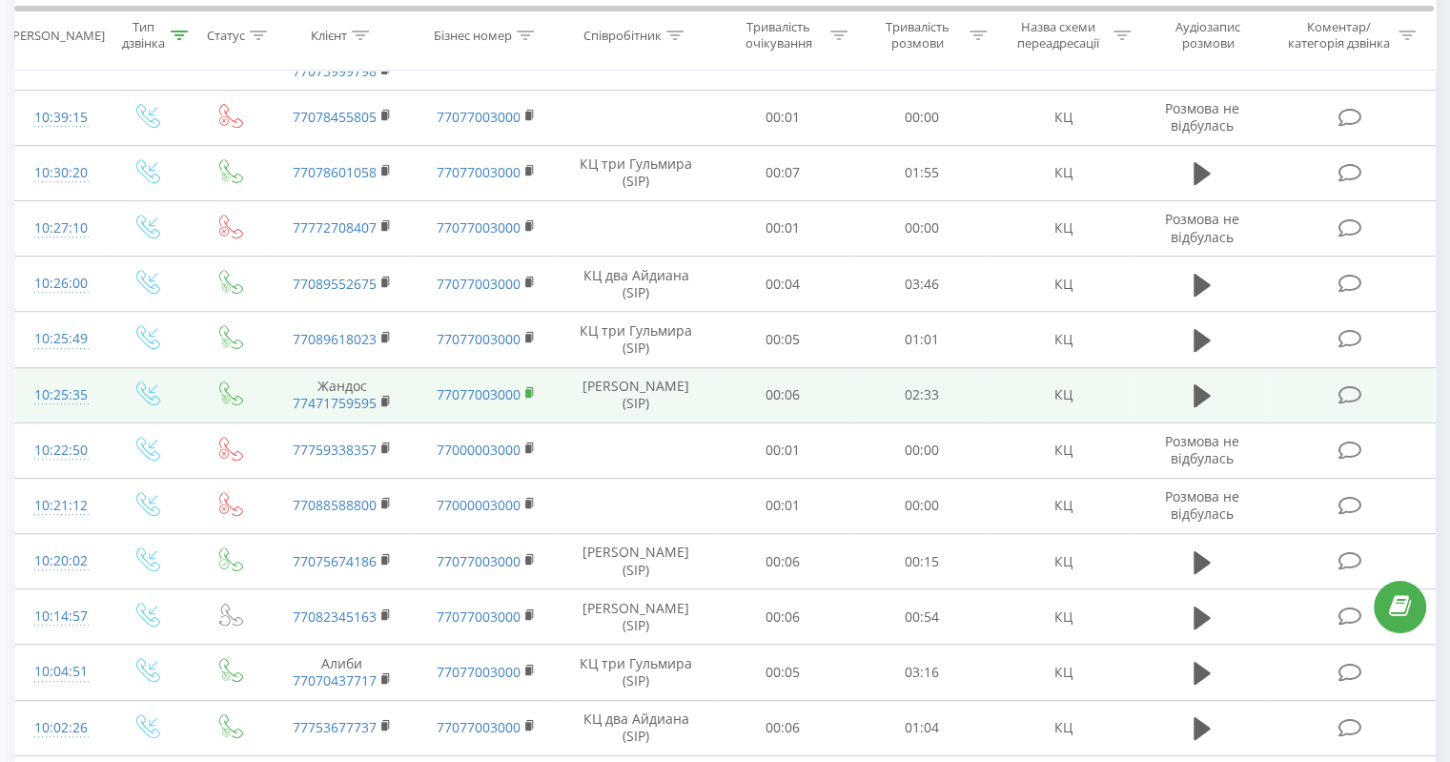
click at [533, 387] on icon at bounding box center [530, 391] width 7 height 9
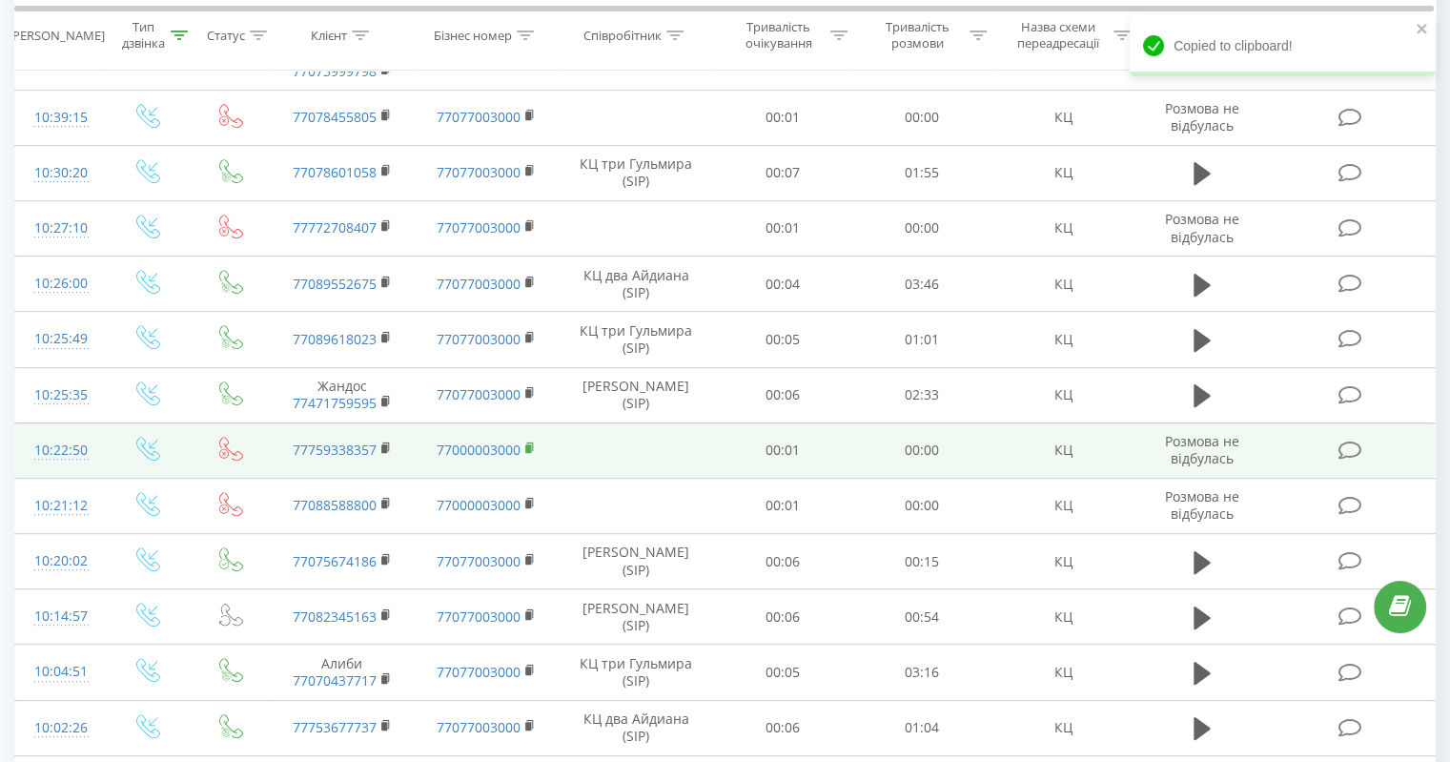
click at [526, 444] on rect at bounding box center [528, 448] width 6 height 9
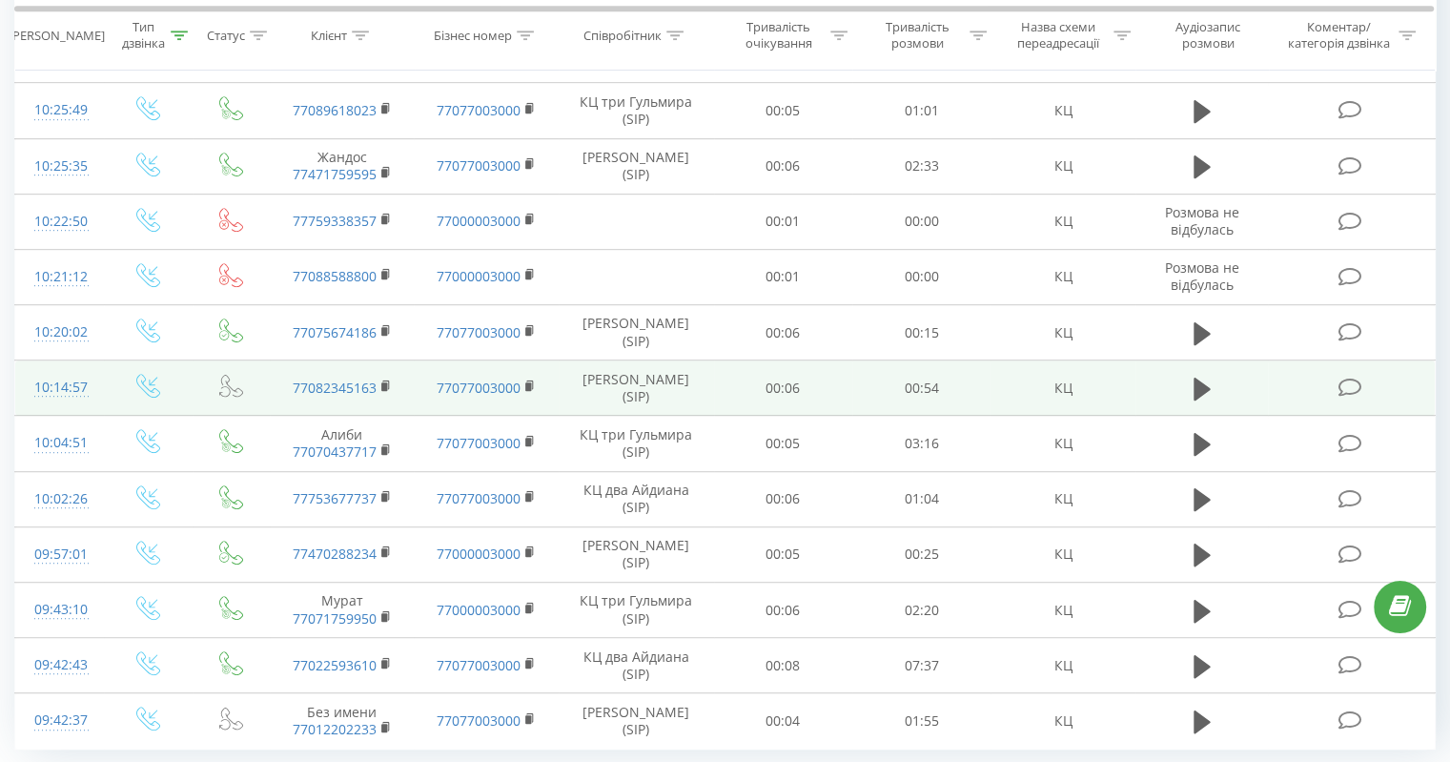
scroll to position [1026, 0]
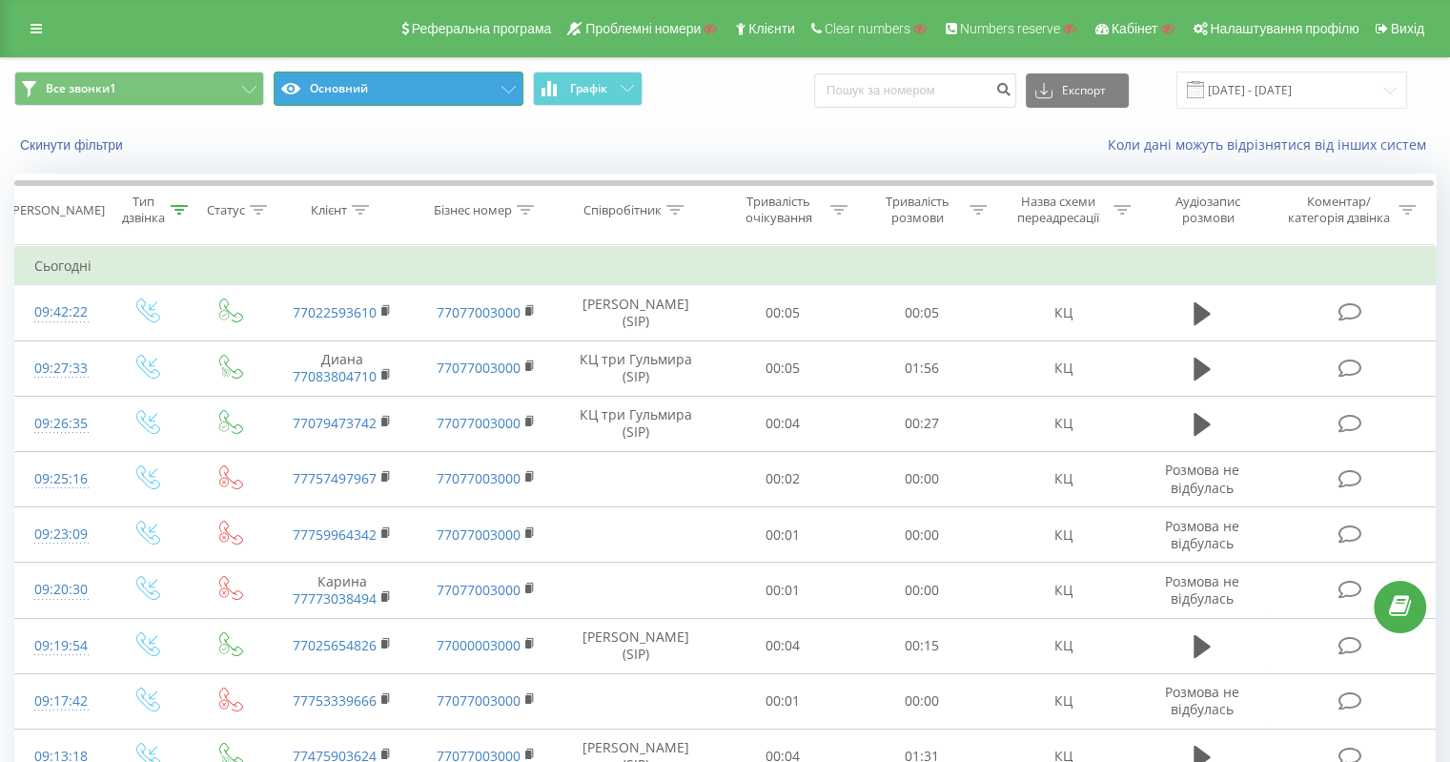
click at [398, 80] on button "Основний" at bounding box center [399, 88] width 250 height 34
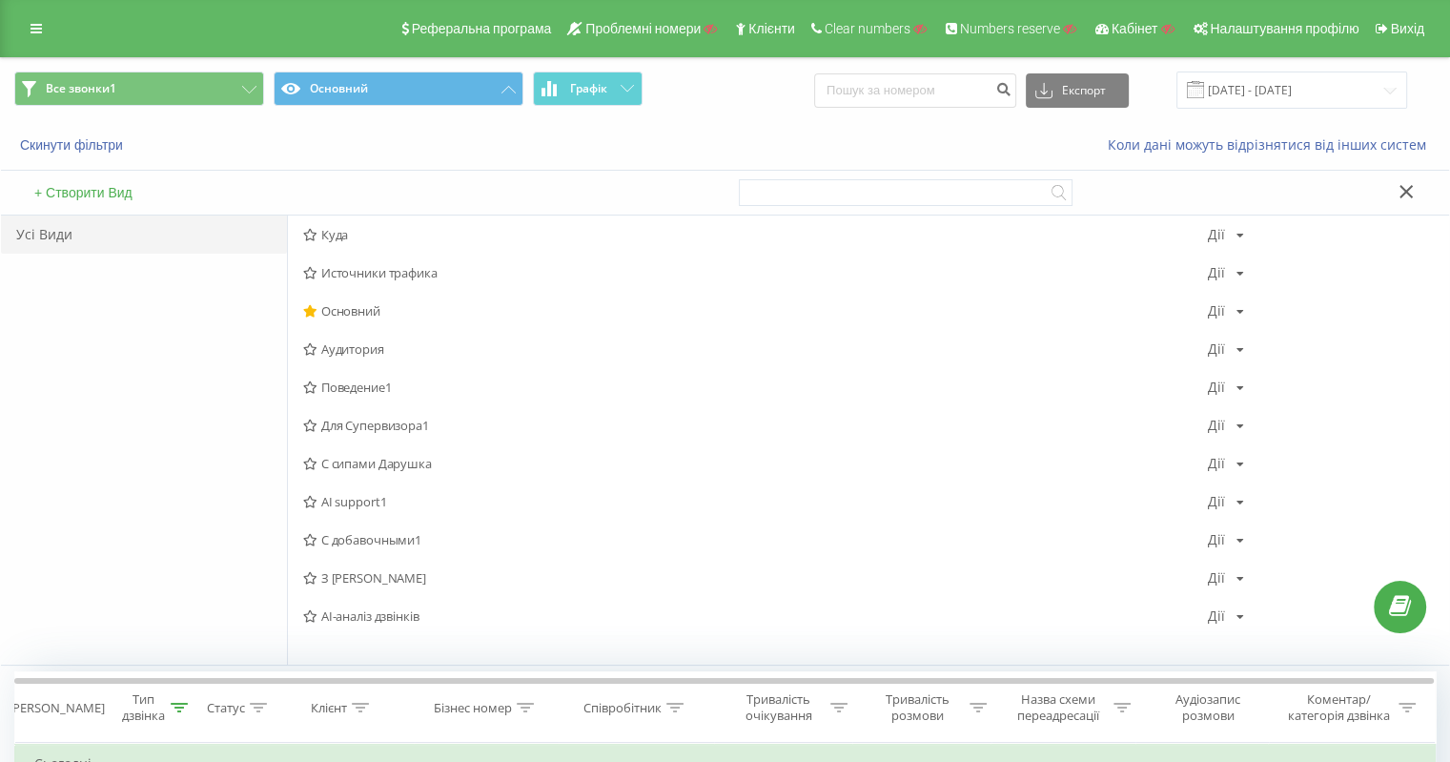
click at [405, 266] on span "Источники трафика" at bounding box center [755, 272] width 905 height 13
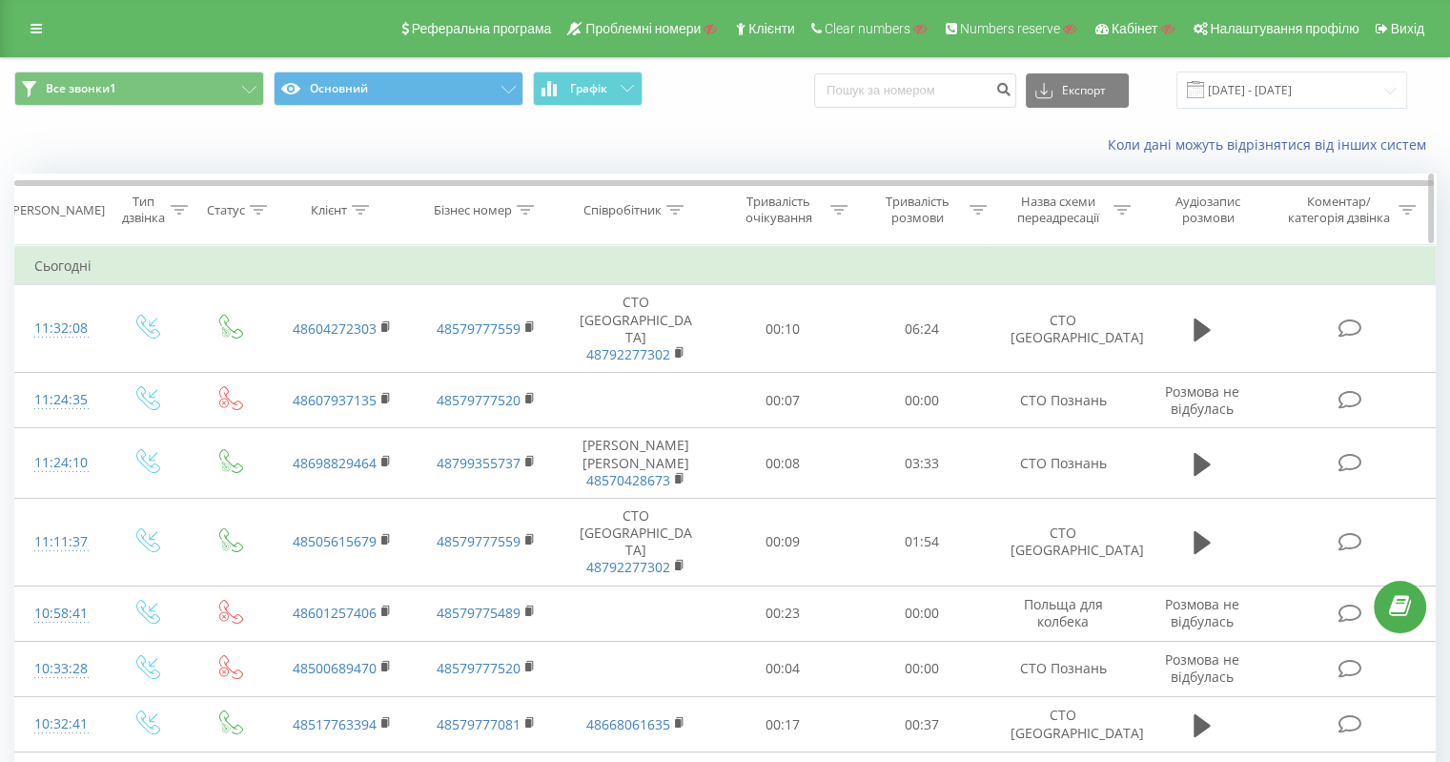
click at [357, 205] on icon at bounding box center [360, 210] width 17 height 10
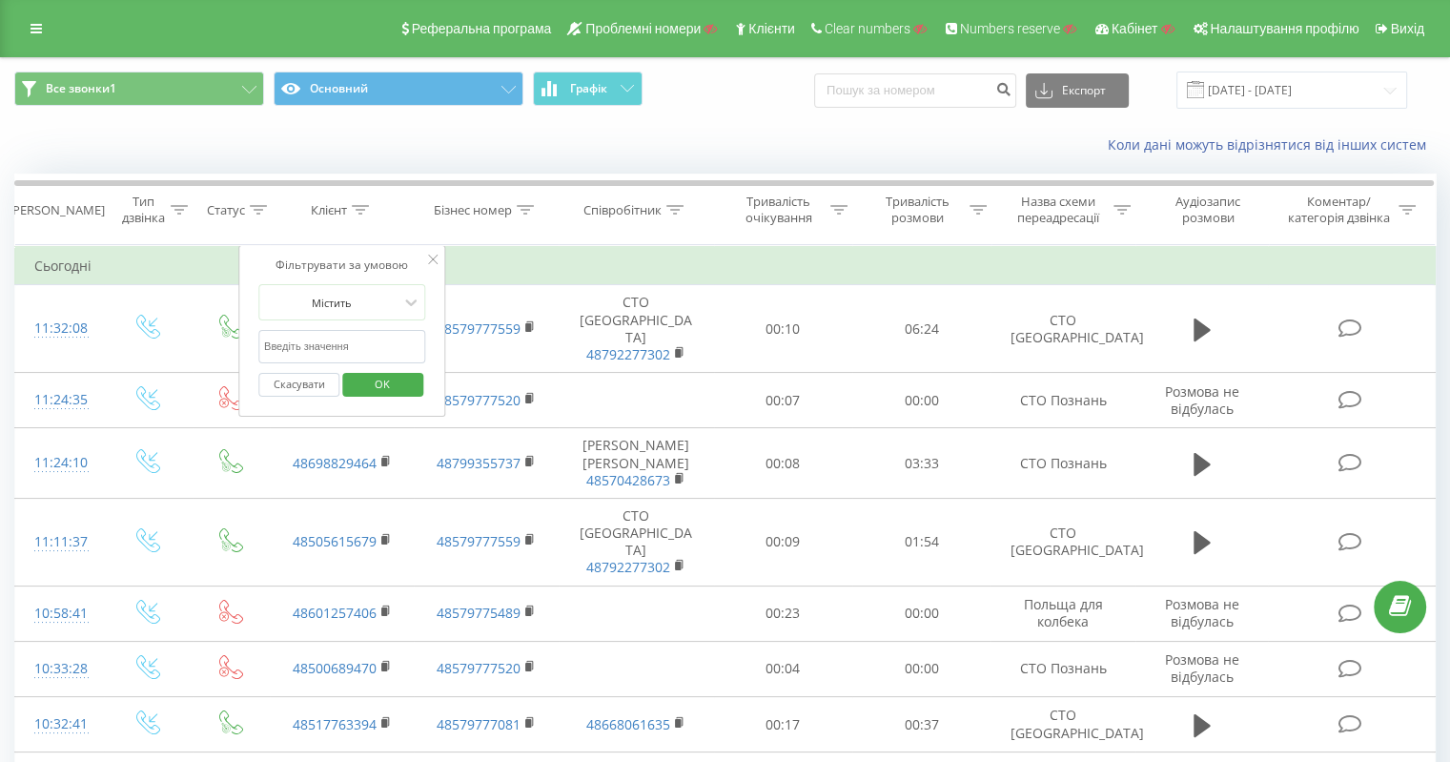
click at [342, 342] on input "text" at bounding box center [342, 346] width 168 height 33
paste input "48786145709"
type input "48786145709"
click at [380, 388] on span "OK" at bounding box center [382, 384] width 53 height 30
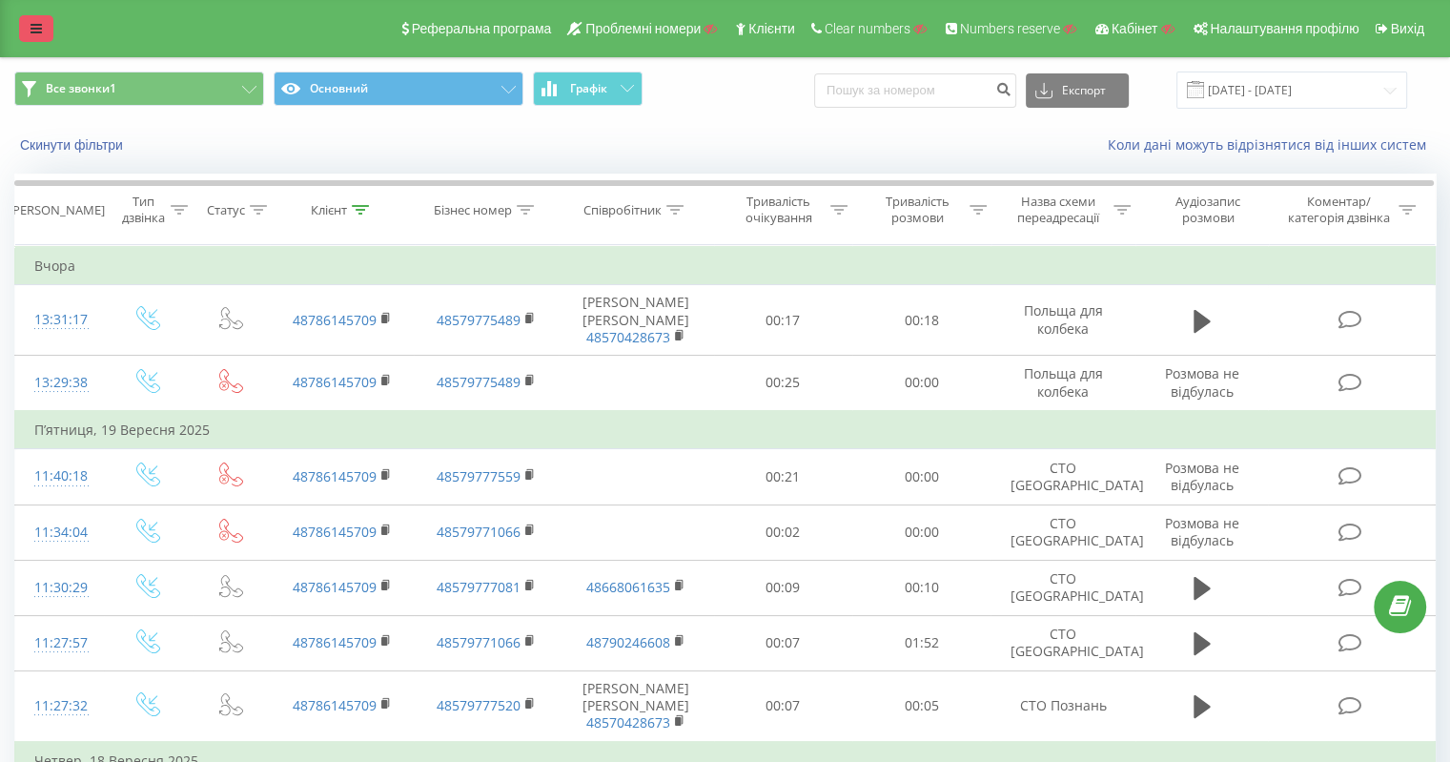
click at [42, 27] on link at bounding box center [36, 28] width 34 height 27
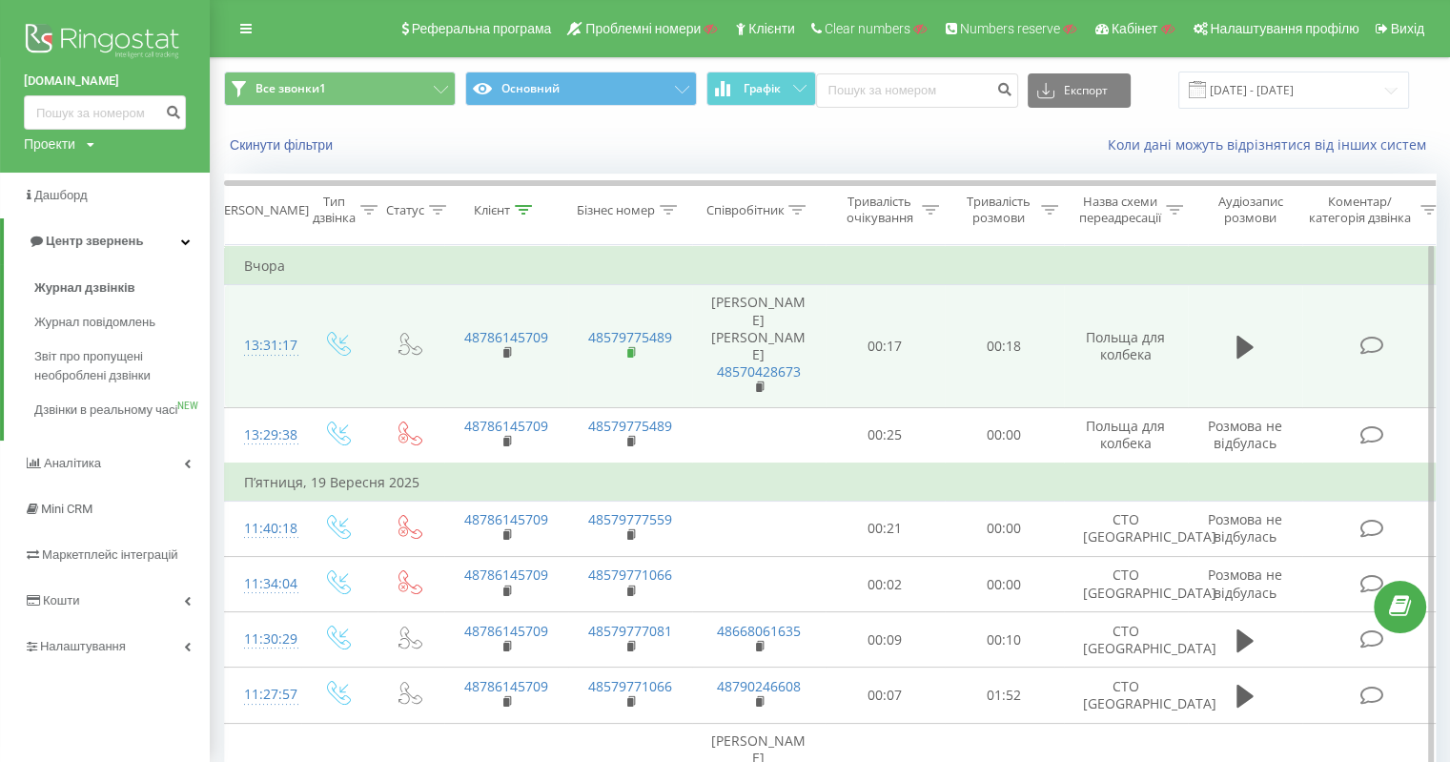
click at [627, 349] on rect at bounding box center [630, 353] width 6 height 9
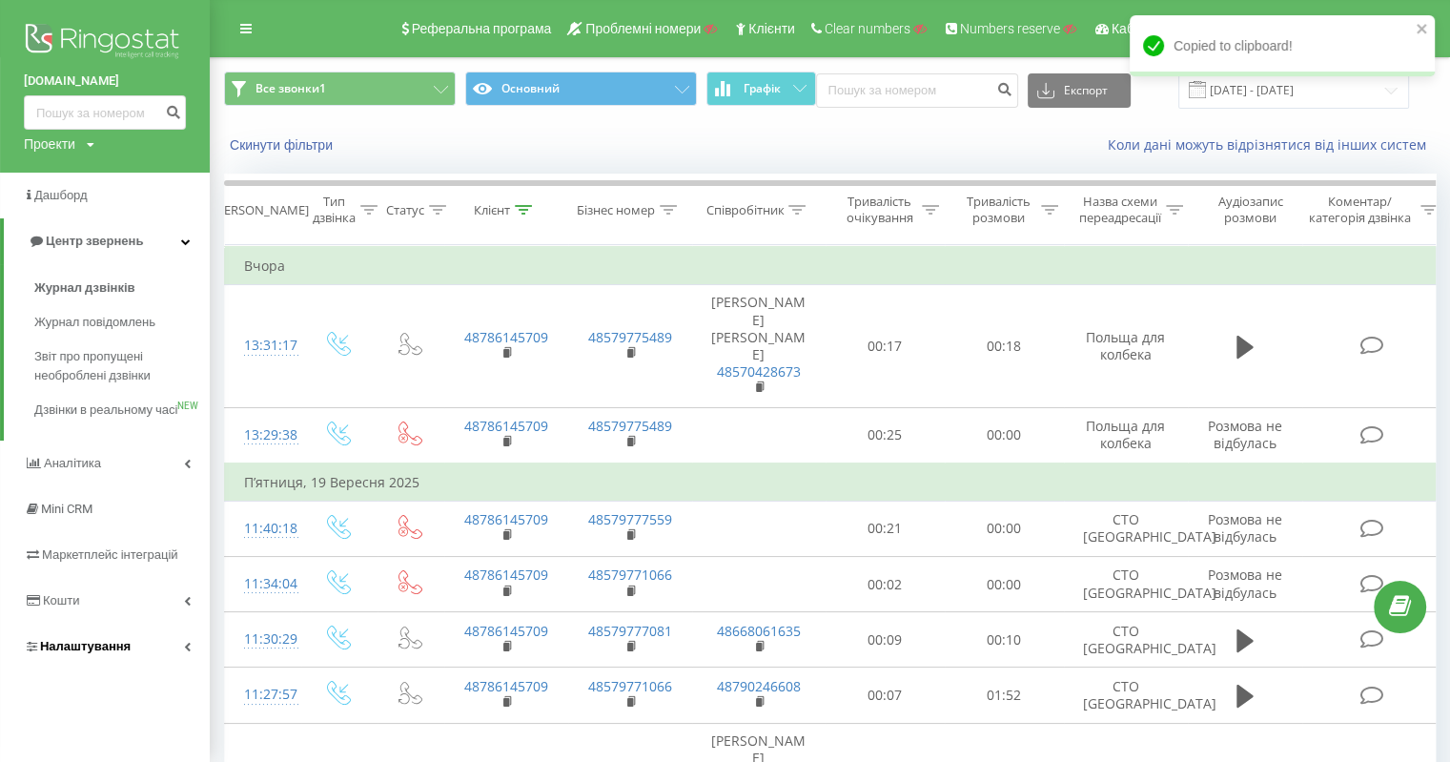
click at [95, 656] on span "Налаштування" at bounding box center [77, 646] width 107 height 19
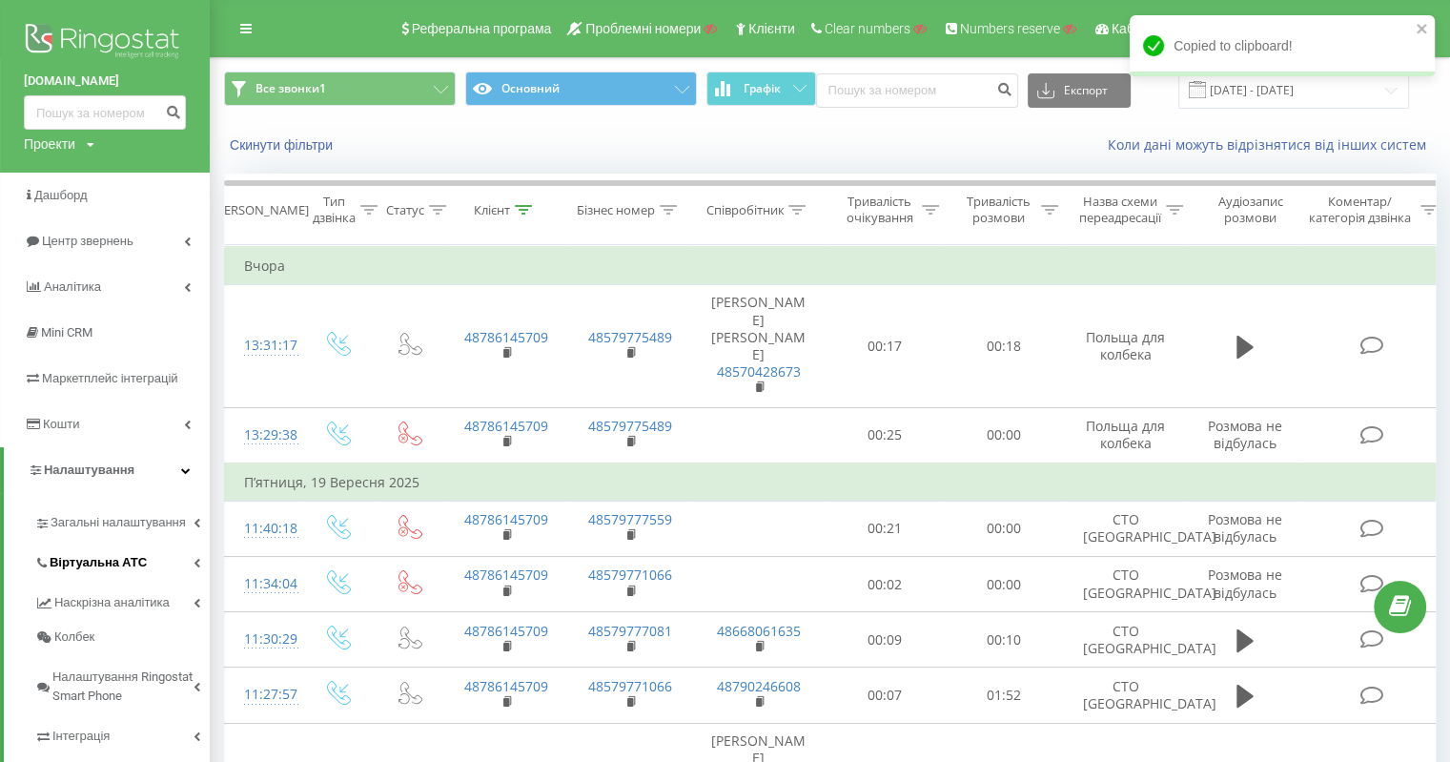
click at [138, 555] on span "Віртуальна АТС" at bounding box center [98, 562] width 97 height 19
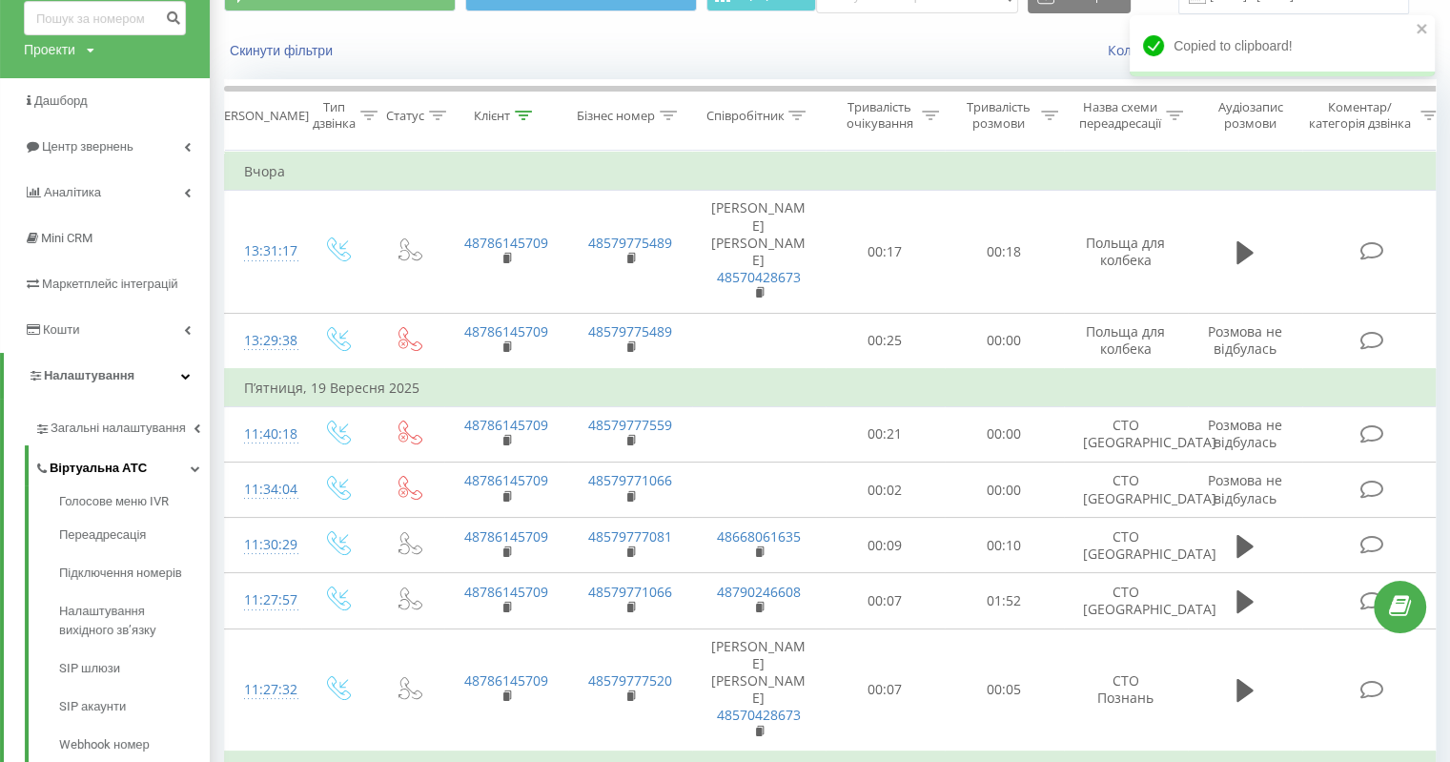
scroll to position [191, 0]
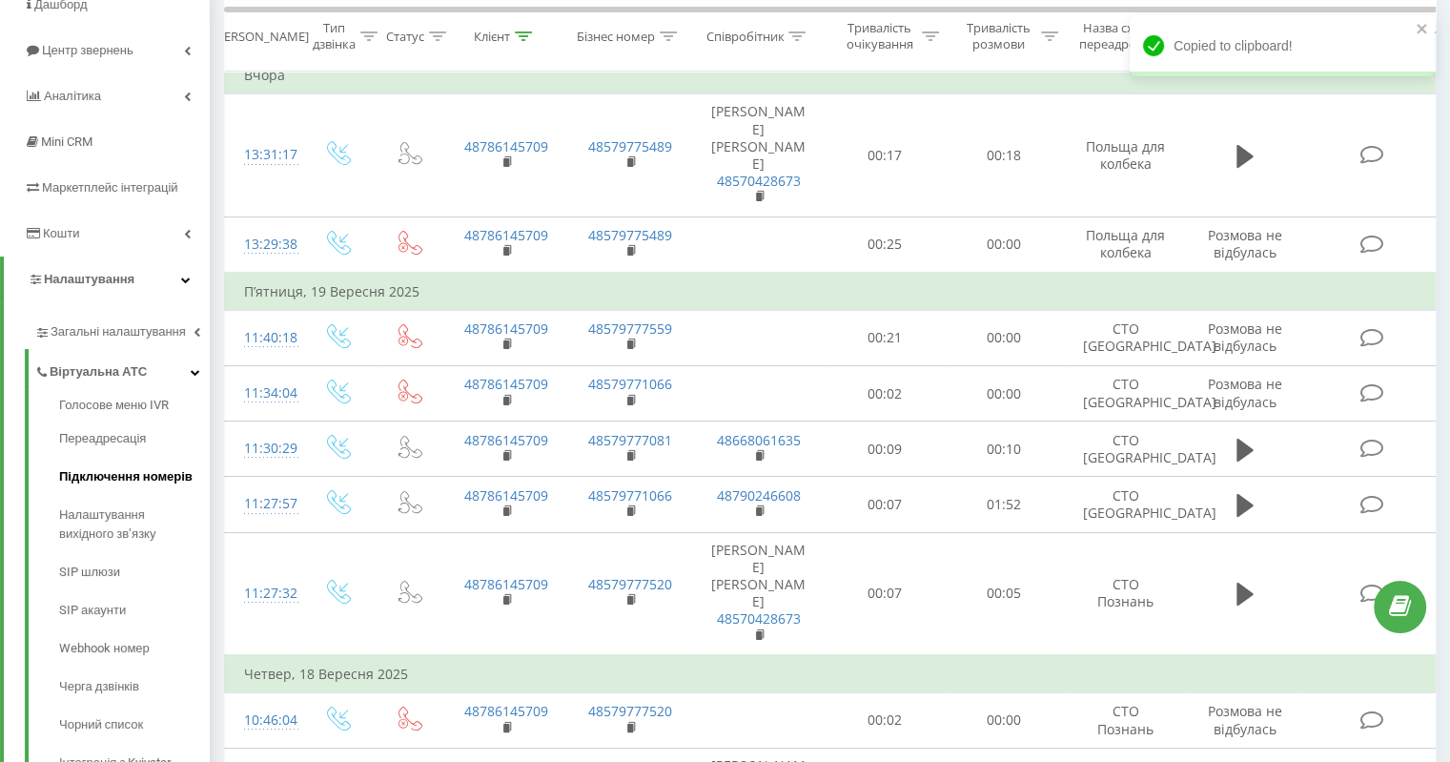
click at [151, 481] on span "Підключення номерів" at bounding box center [125, 476] width 133 height 19
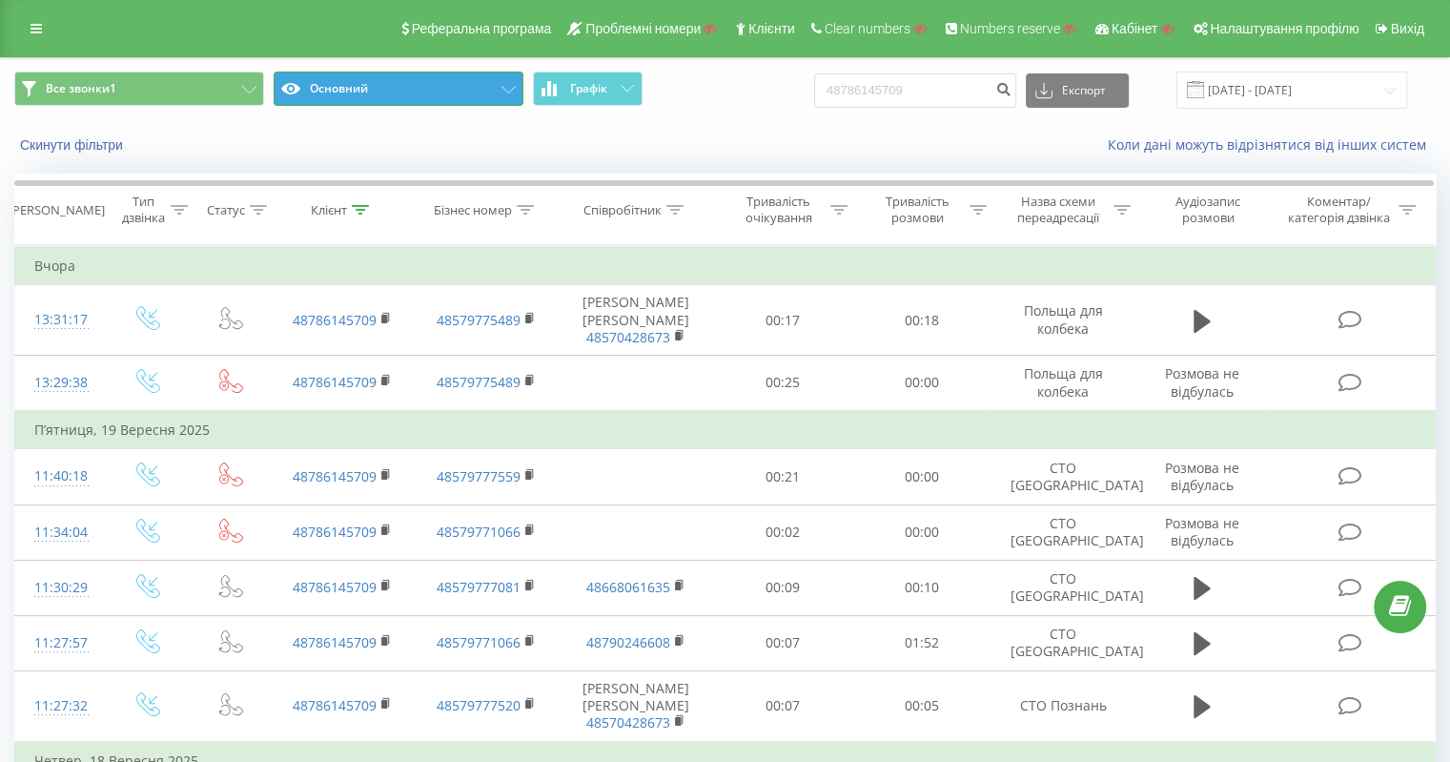
click at [339, 89] on button "Основний" at bounding box center [399, 88] width 250 height 34
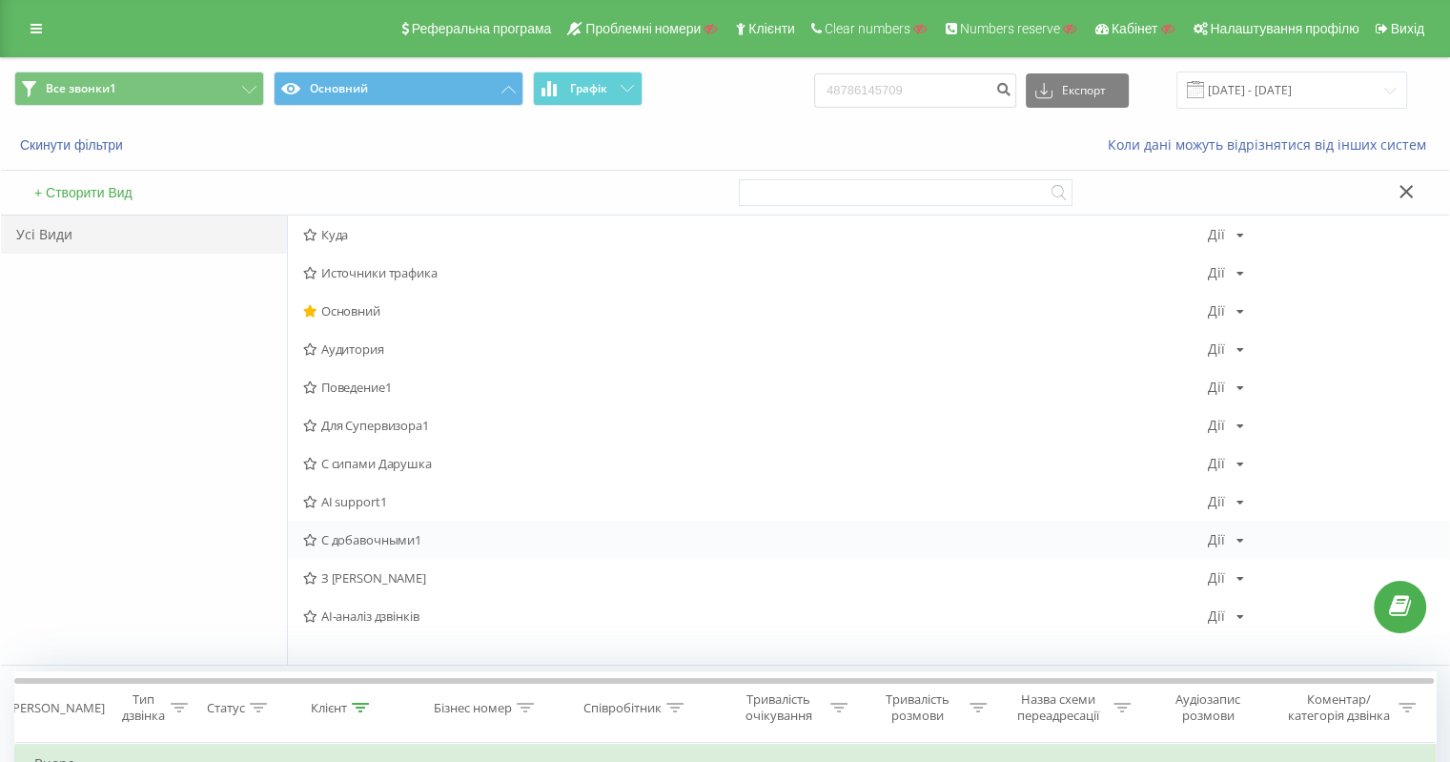
click at [399, 539] on span "С добавочными1" at bounding box center [755, 539] width 905 height 13
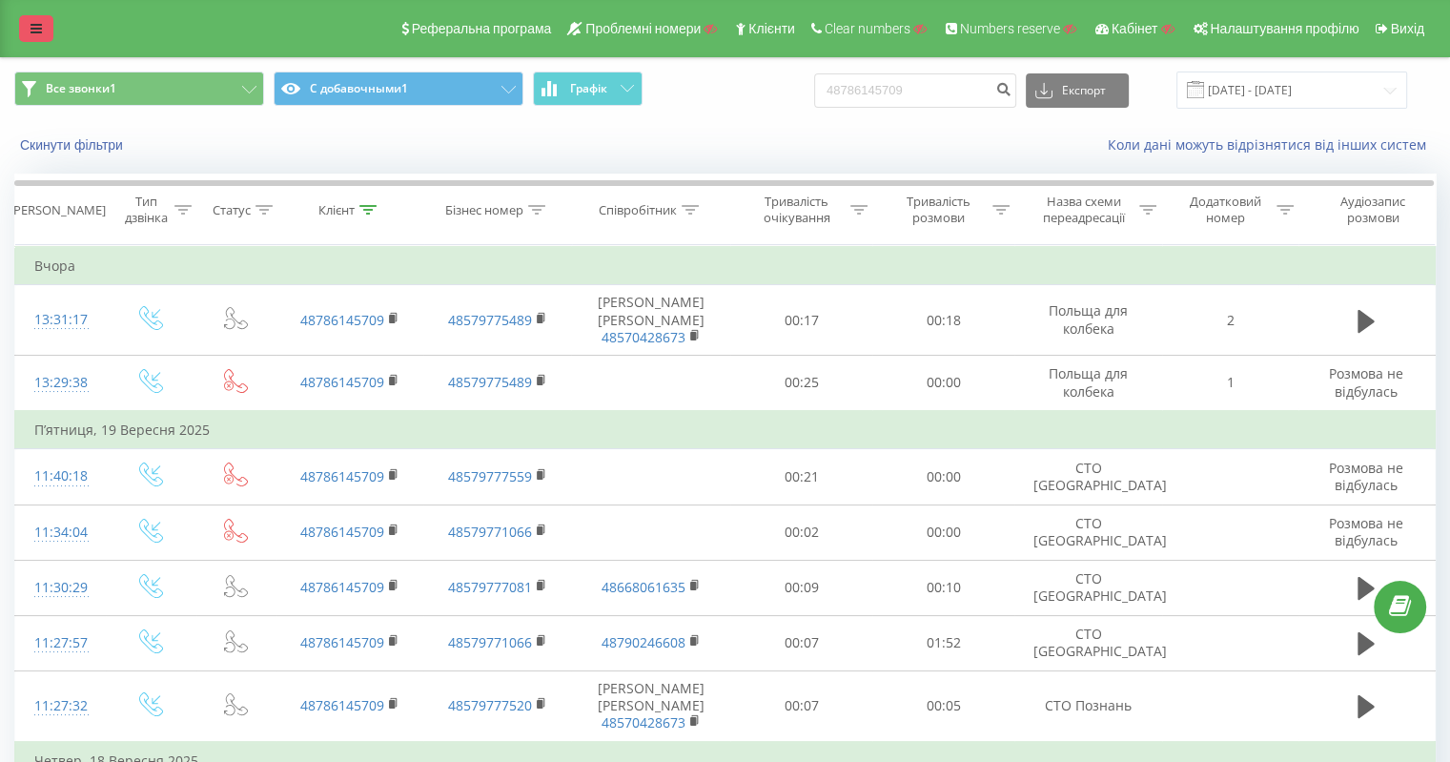
click at [42, 27] on link at bounding box center [36, 28] width 34 height 27
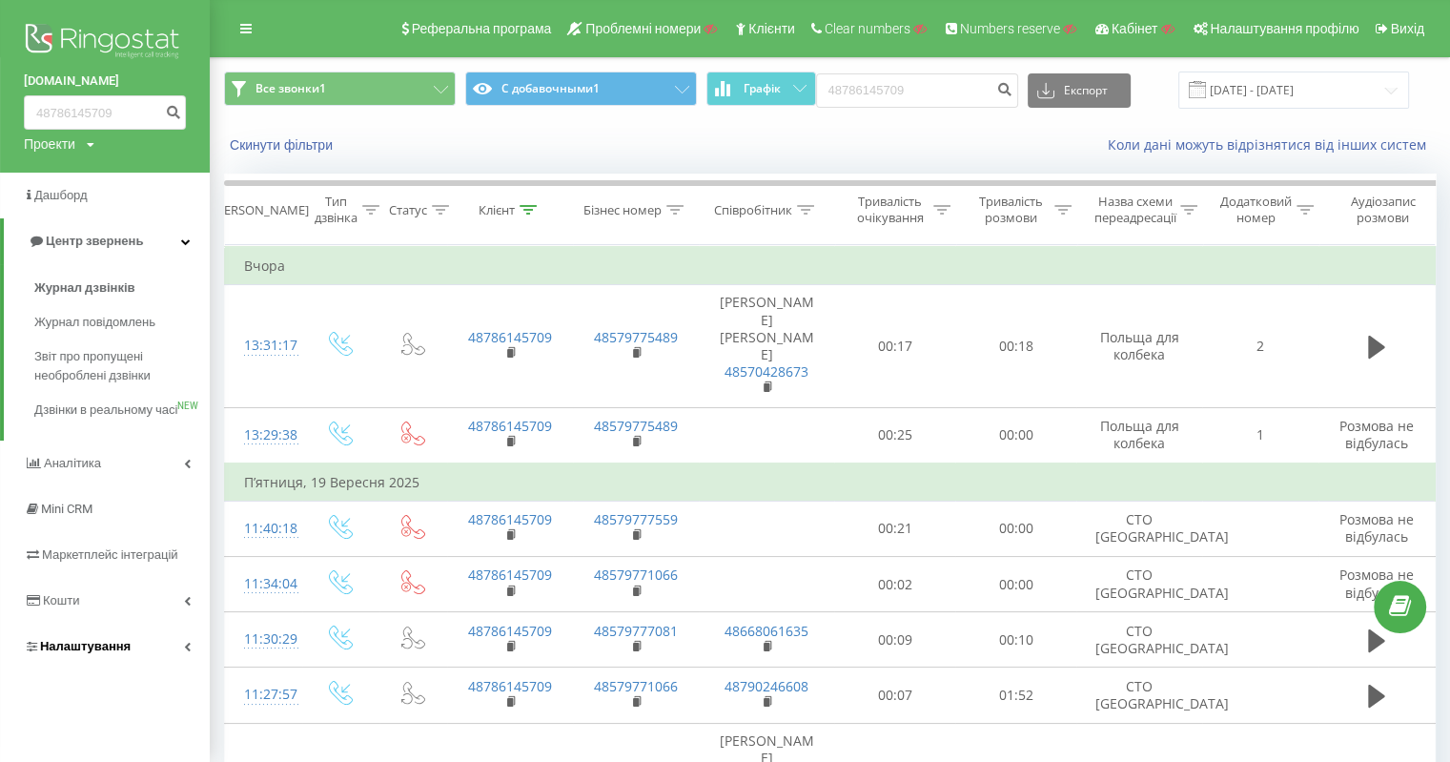
click at [82, 653] on span "Налаштування" at bounding box center [85, 646] width 91 height 14
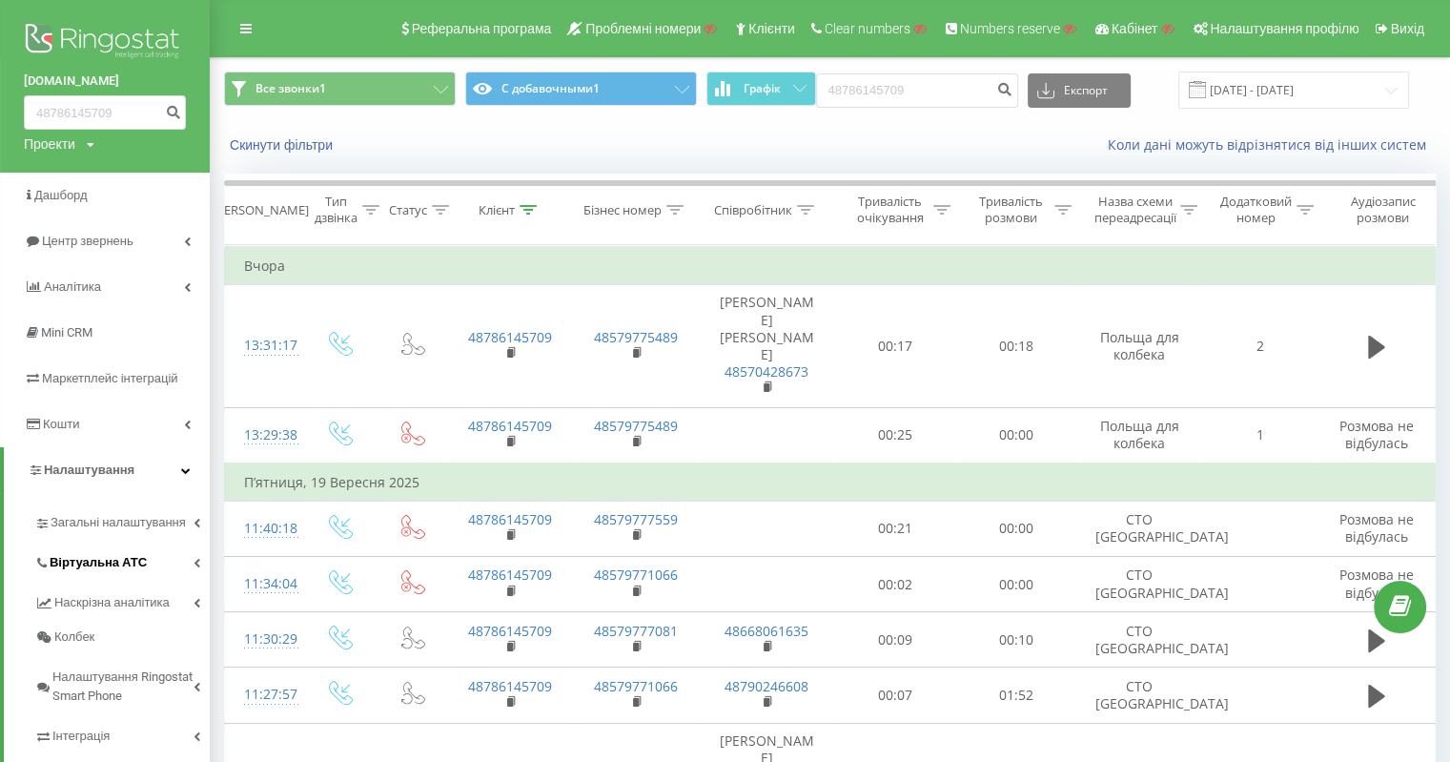
click at [116, 573] on link "Віртуальна АТС" at bounding box center [121, 560] width 175 height 40
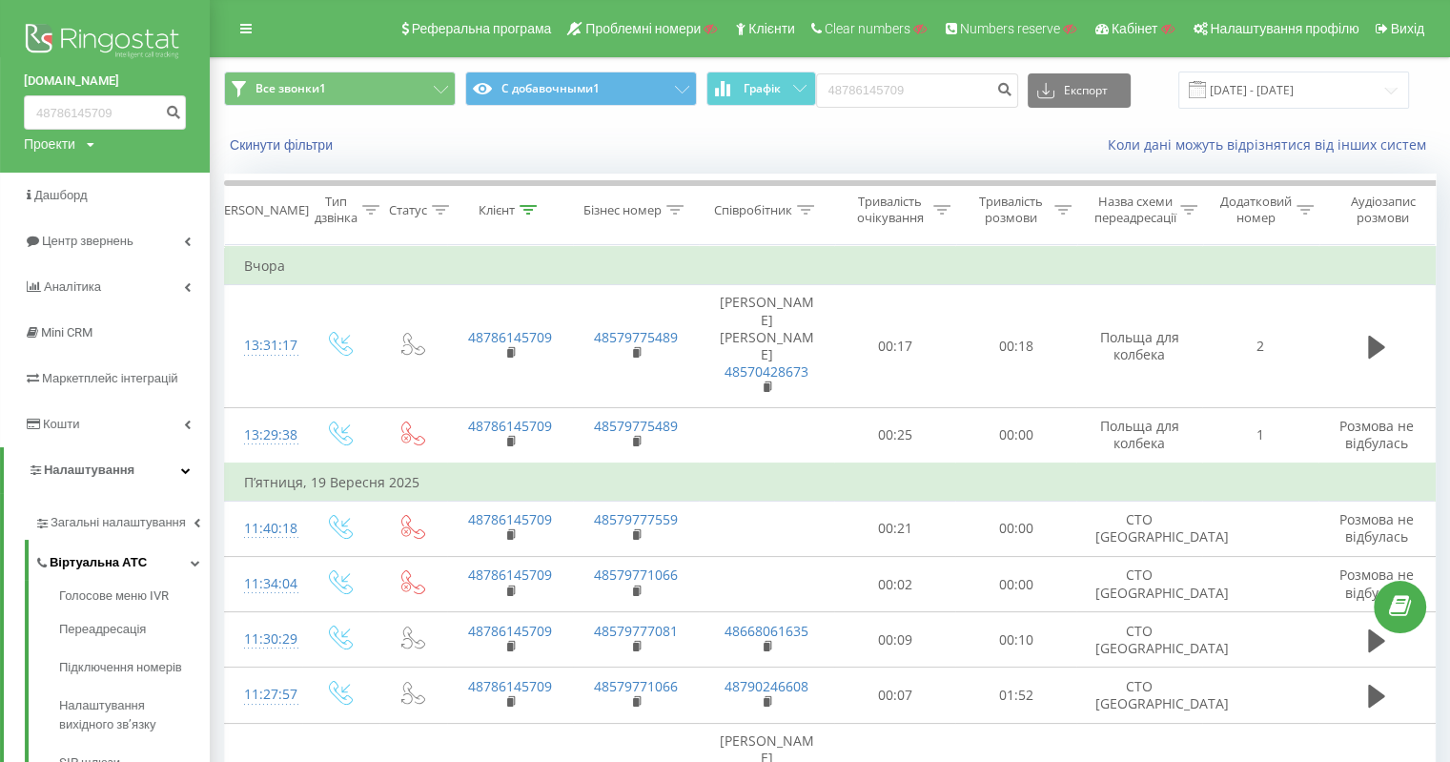
scroll to position [191, 0]
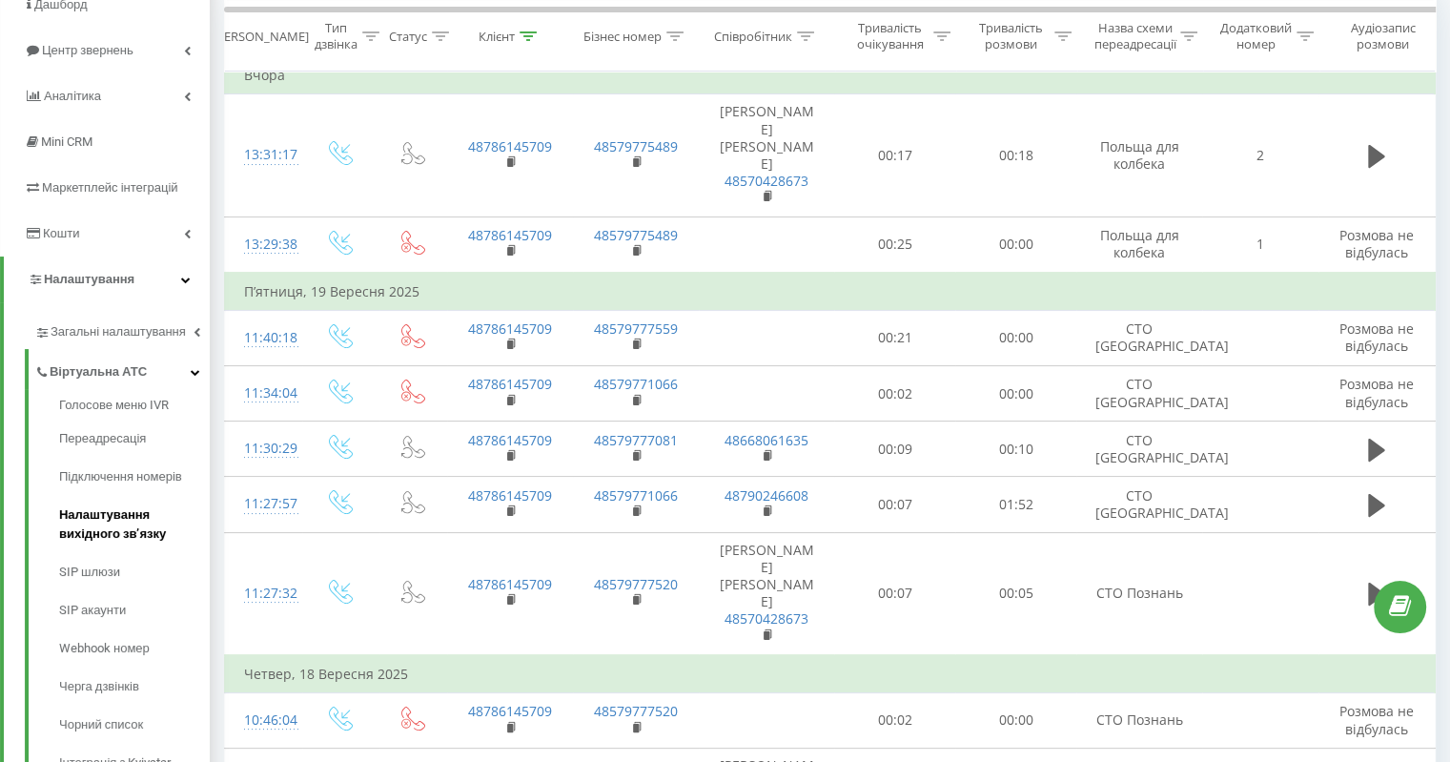
click at [130, 537] on span "Налаштування вихідного зв’язку" at bounding box center [129, 524] width 141 height 38
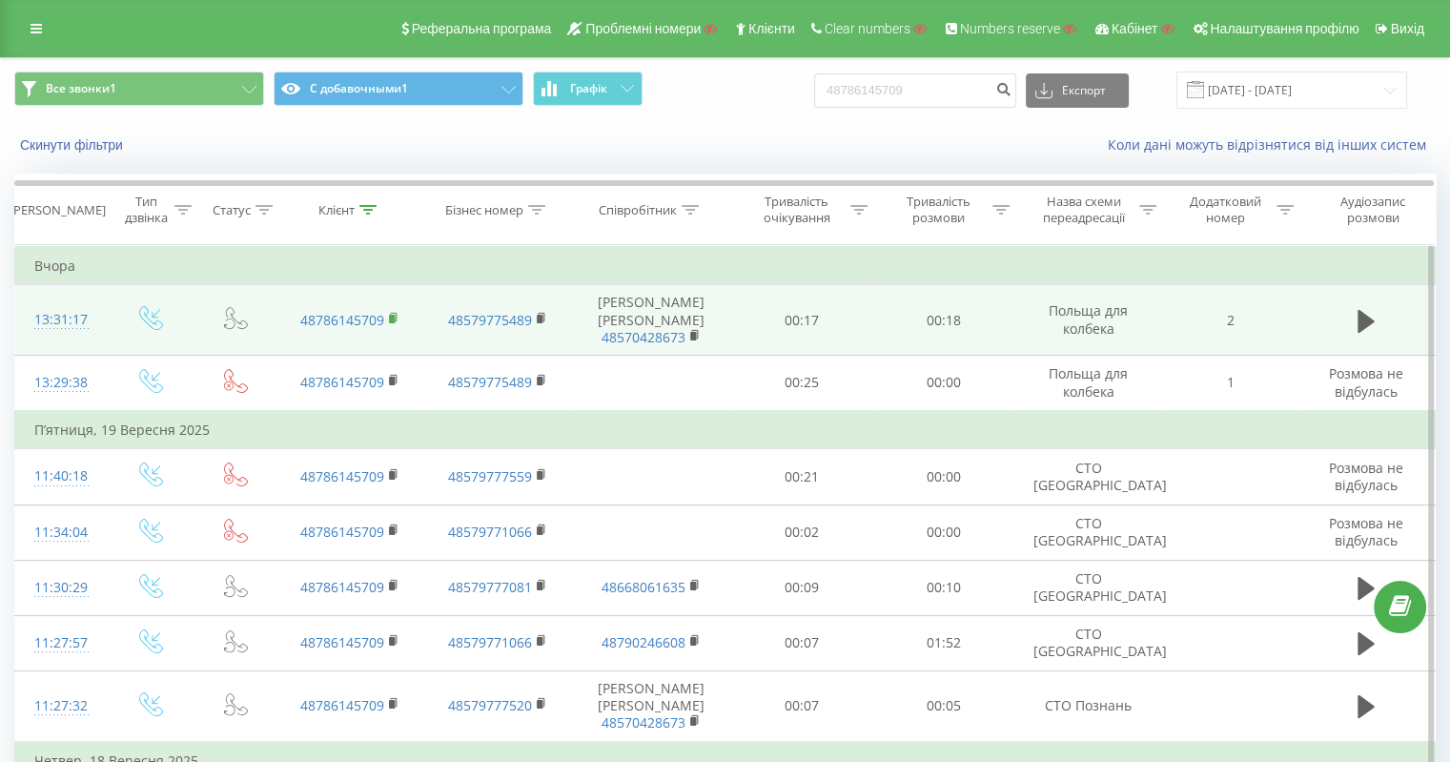
click at [390, 315] on rect at bounding box center [392, 319] width 6 height 9
click at [538, 315] on rect at bounding box center [540, 319] width 6 height 9
click at [694, 332] on rect at bounding box center [693, 336] width 6 height 9
click at [391, 315] on rect at bounding box center [392, 319] width 6 height 9
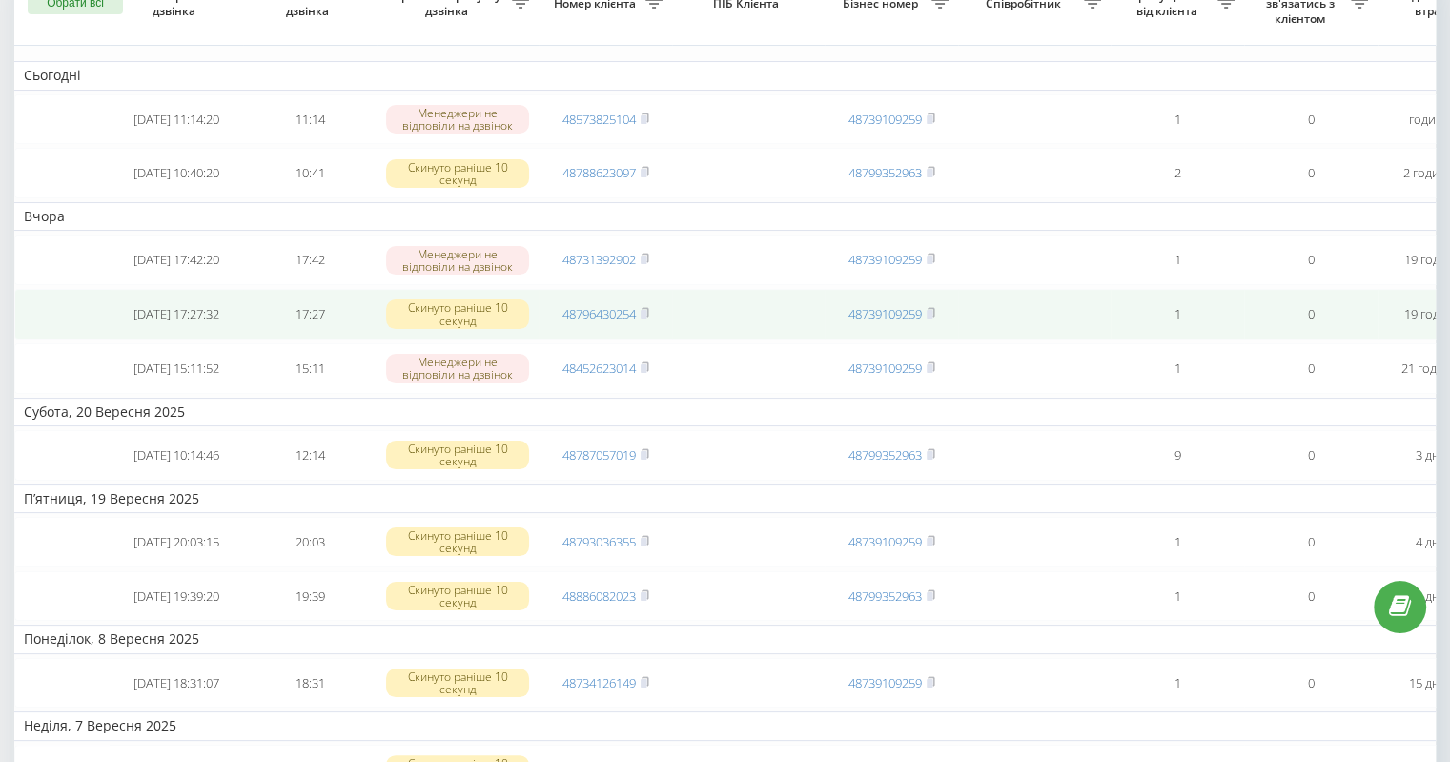
scroll to position [191, 0]
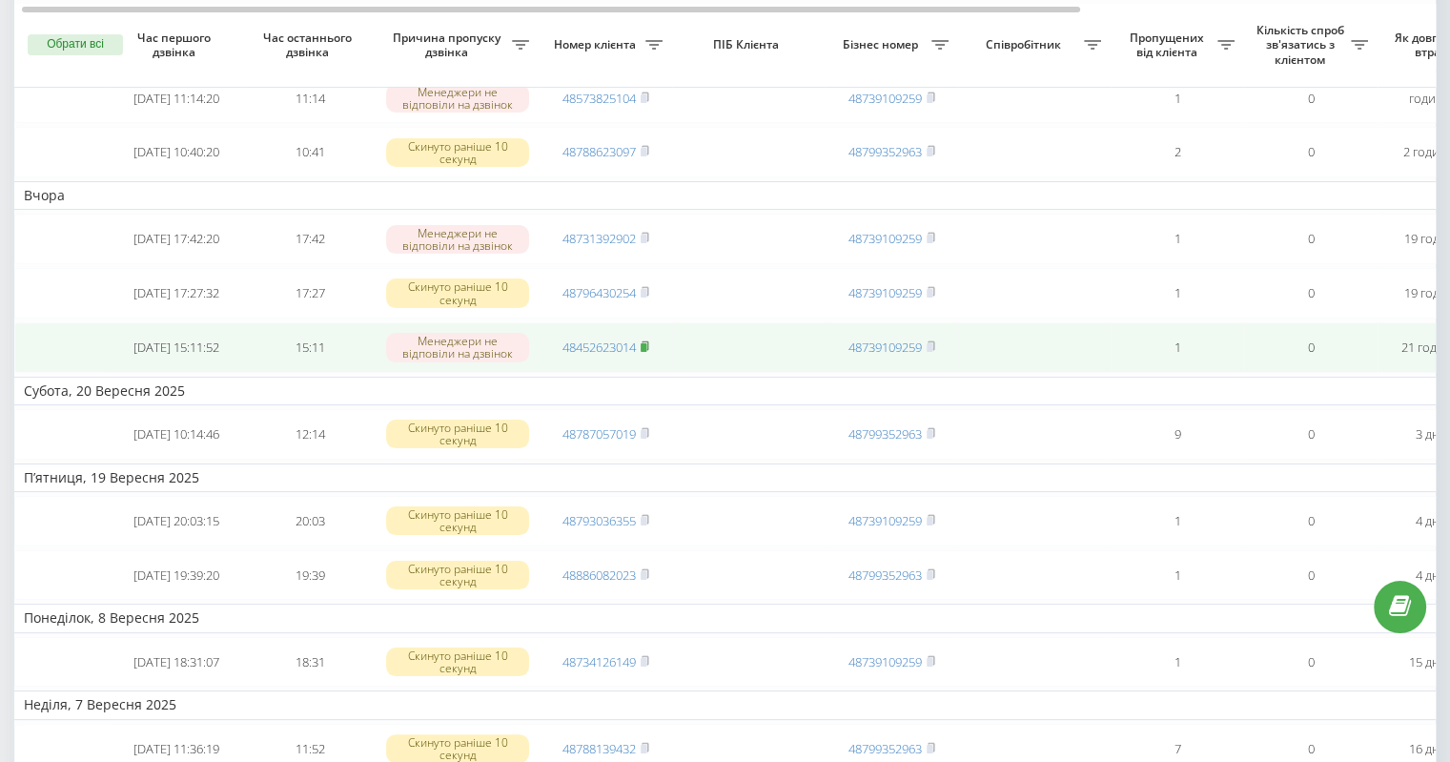
click at [649, 352] on icon at bounding box center [645, 345] width 9 height 11
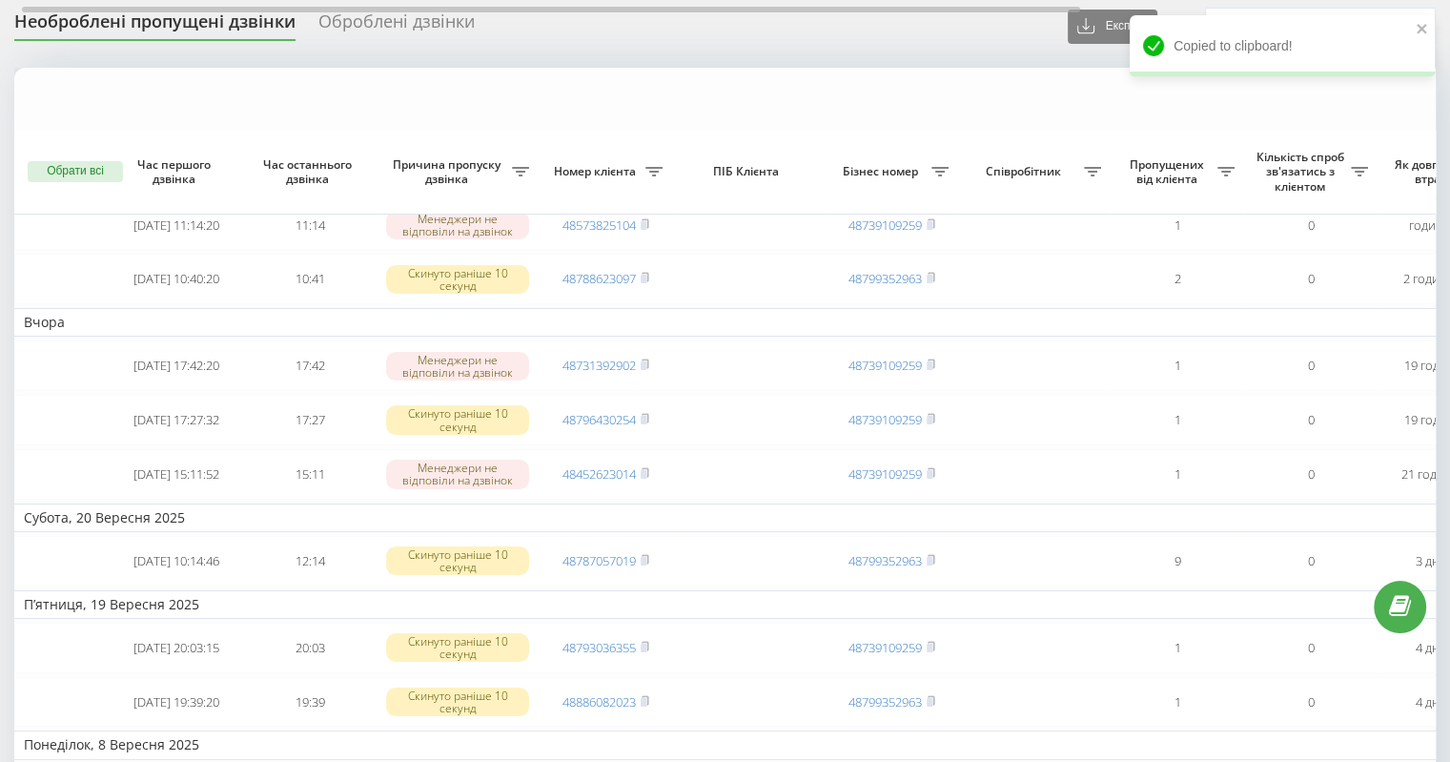
scroll to position [0, 0]
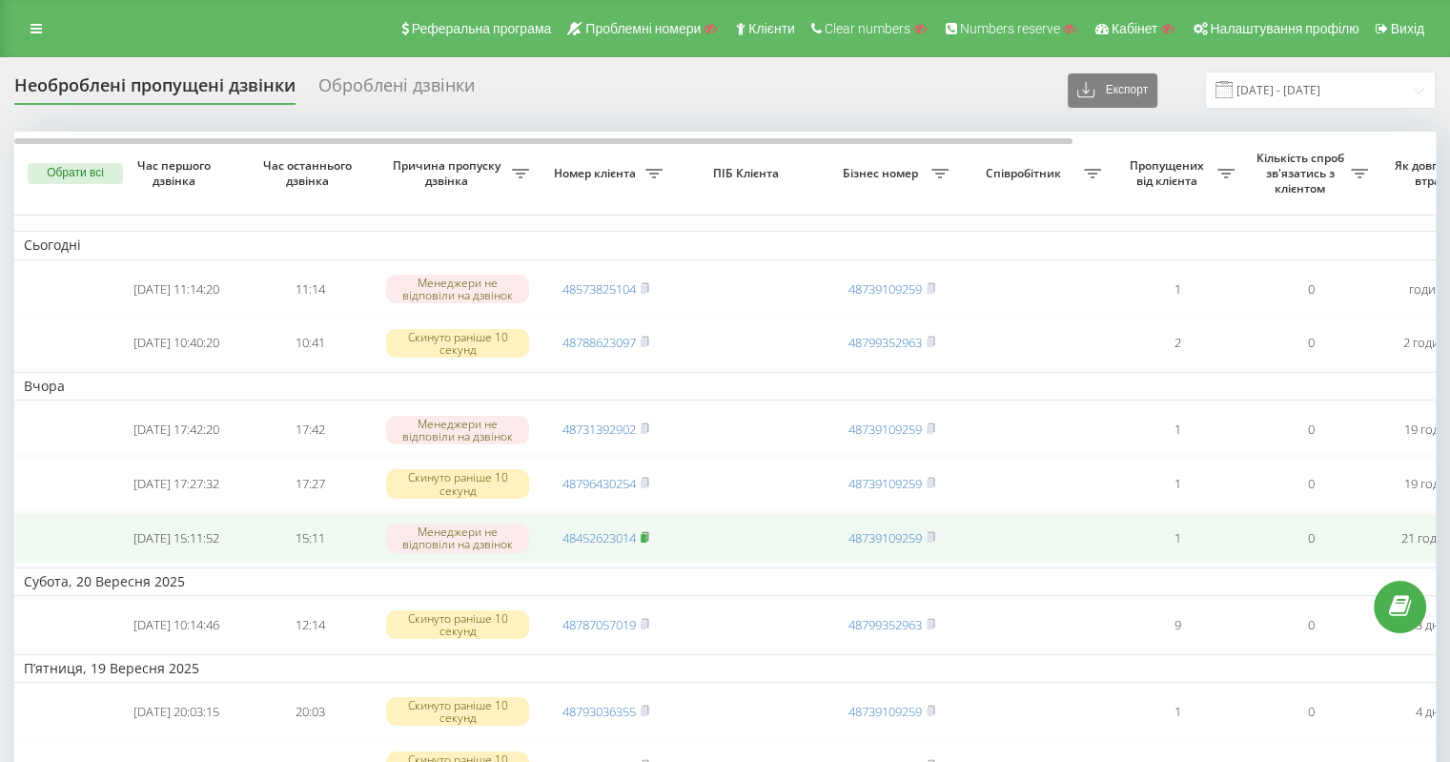
click at [648, 542] on icon at bounding box center [645, 536] width 9 height 11
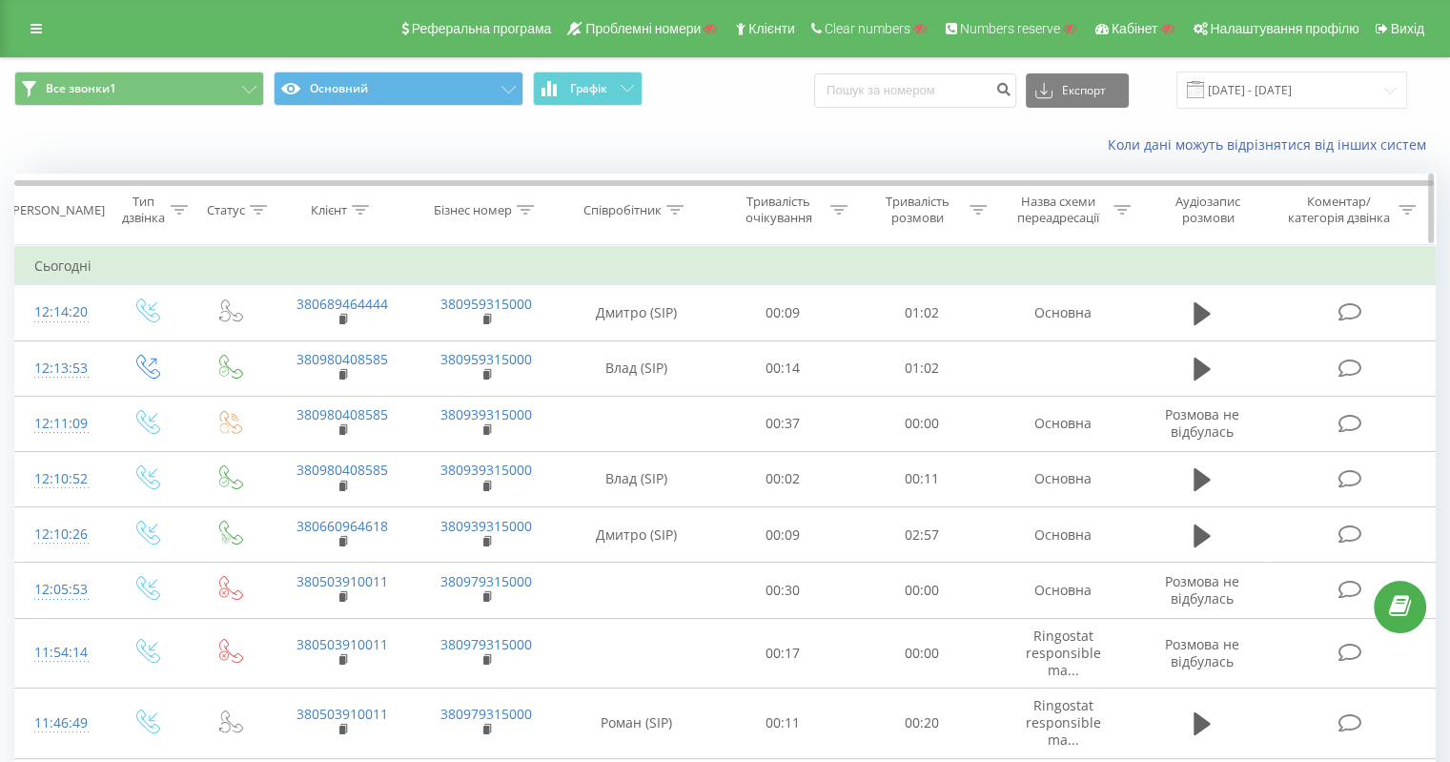
click at [527, 214] on div at bounding box center [525, 210] width 17 height 16
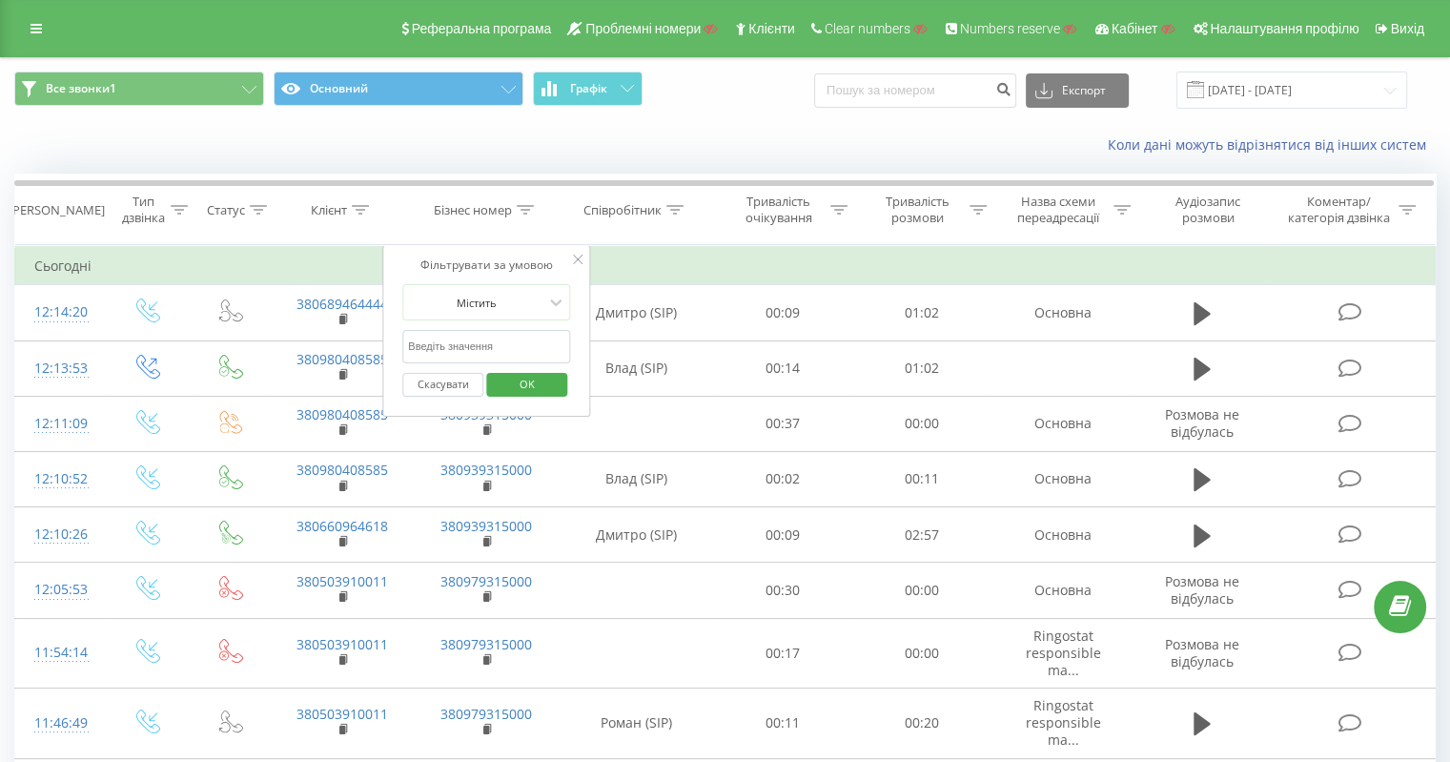
click at [498, 332] on input "text" at bounding box center [486, 346] width 168 height 33
paste input "380979315000"
type input "380979315000"
click at [520, 375] on span "OK" at bounding box center [526, 384] width 53 height 30
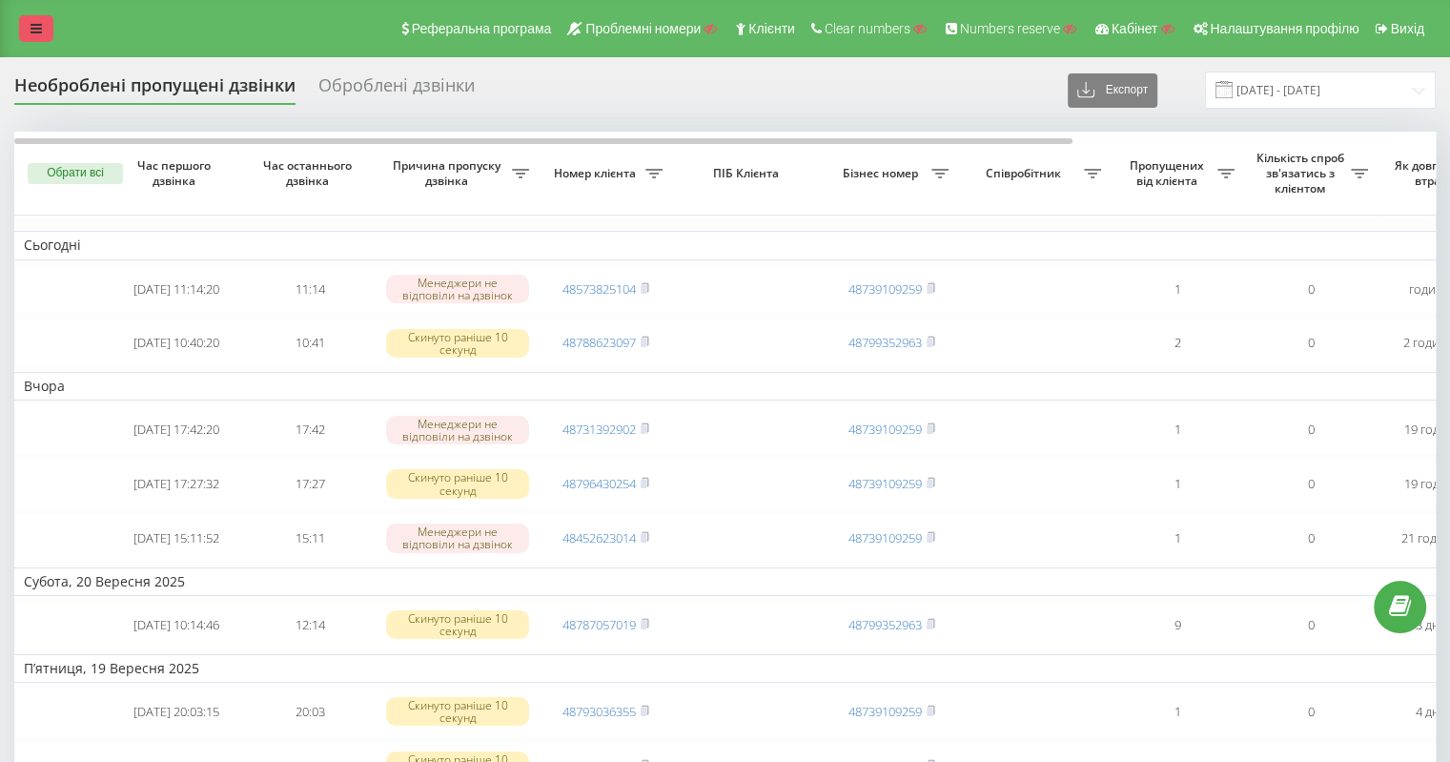
click at [43, 33] on link at bounding box center [36, 28] width 34 height 27
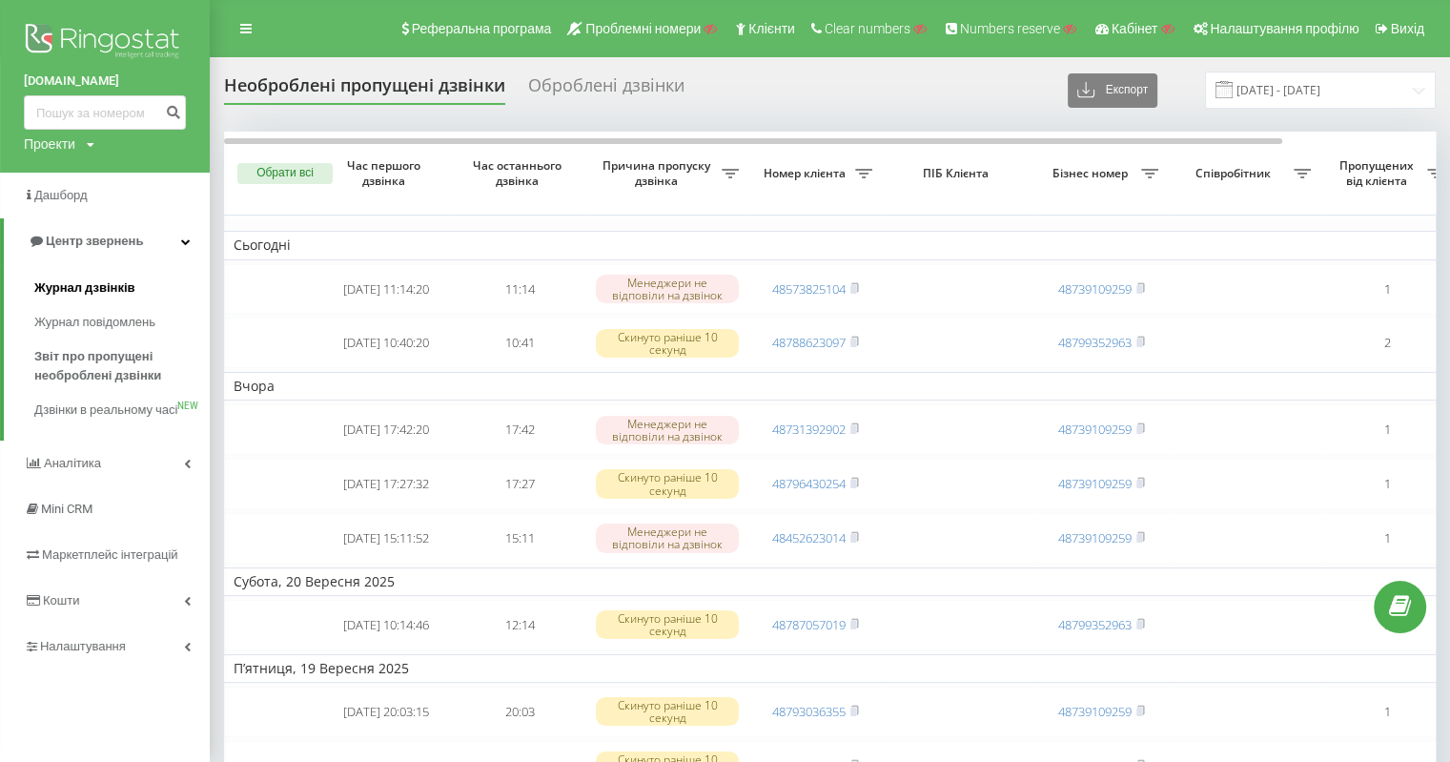
click at [66, 280] on span "Журнал дзвінків" at bounding box center [84, 287] width 101 height 19
